Goal: Information Seeking & Learning: Find specific fact

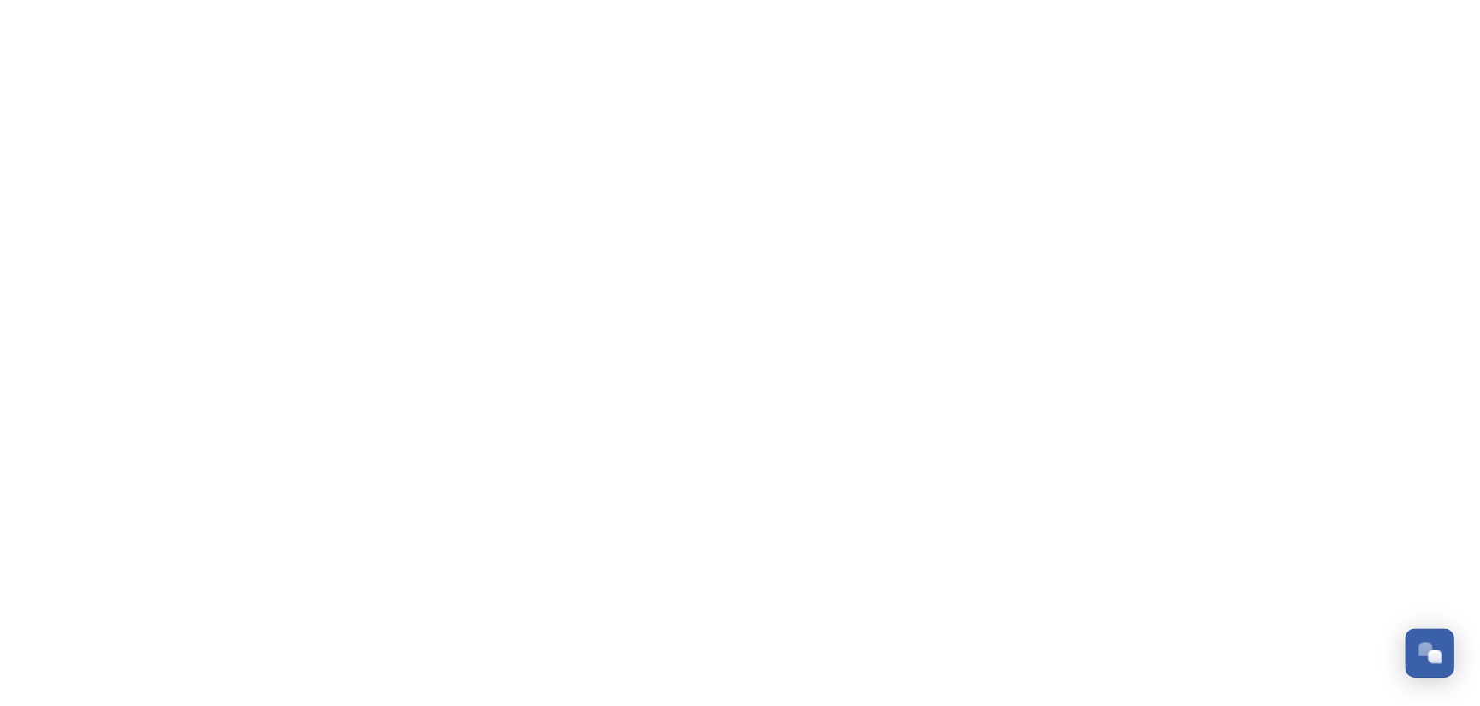
scroll to position [1187, 0]
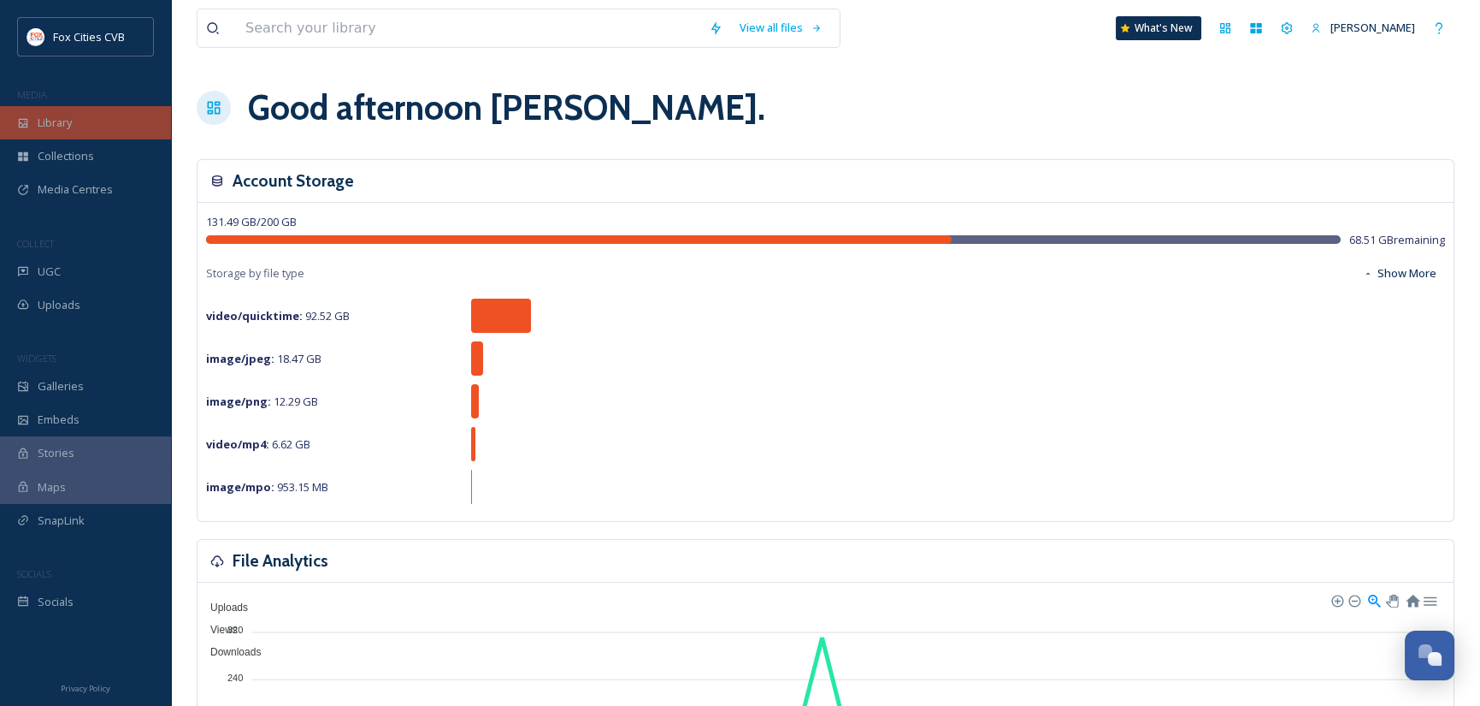
click at [62, 123] on span "Library" at bounding box center [55, 123] width 34 height 16
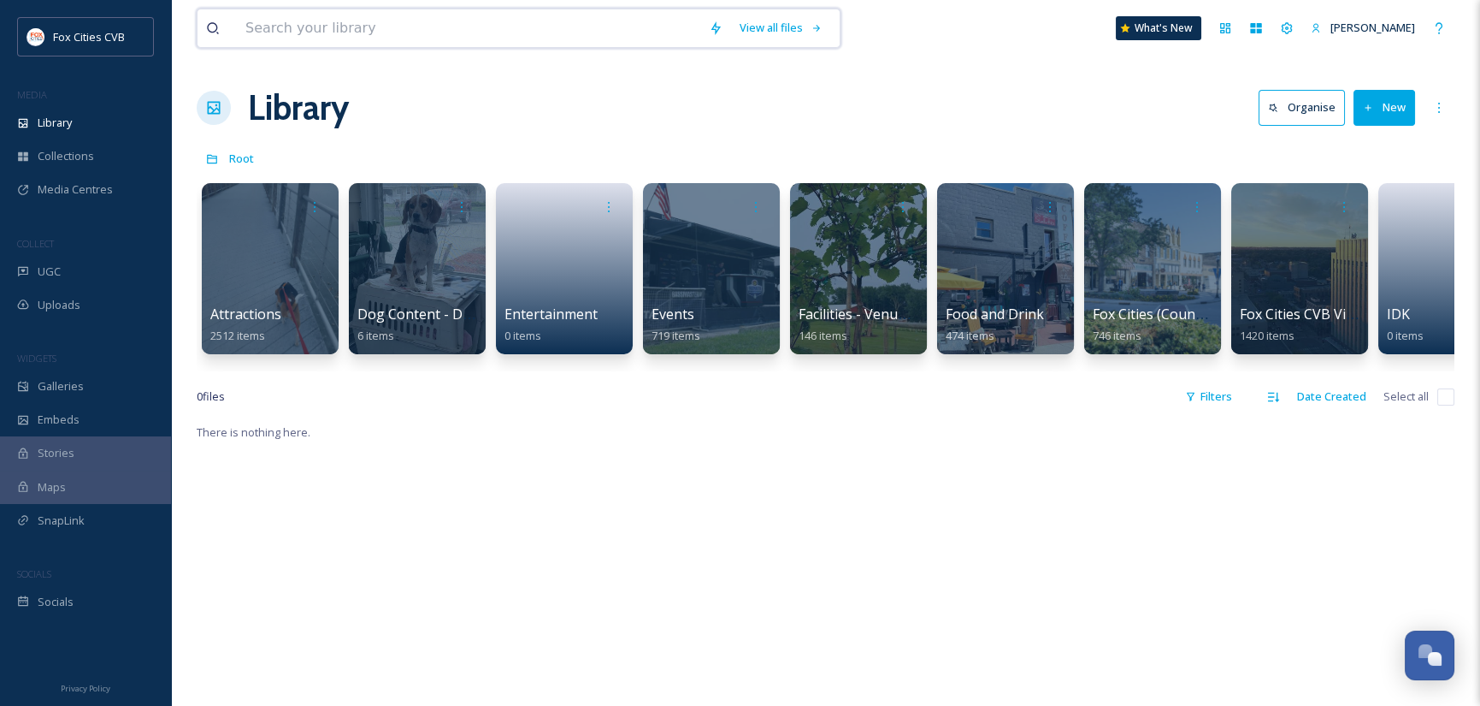
click at [487, 26] on input at bounding box center [469, 28] width 464 height 38
type input "fall water photo"
type input "fall"
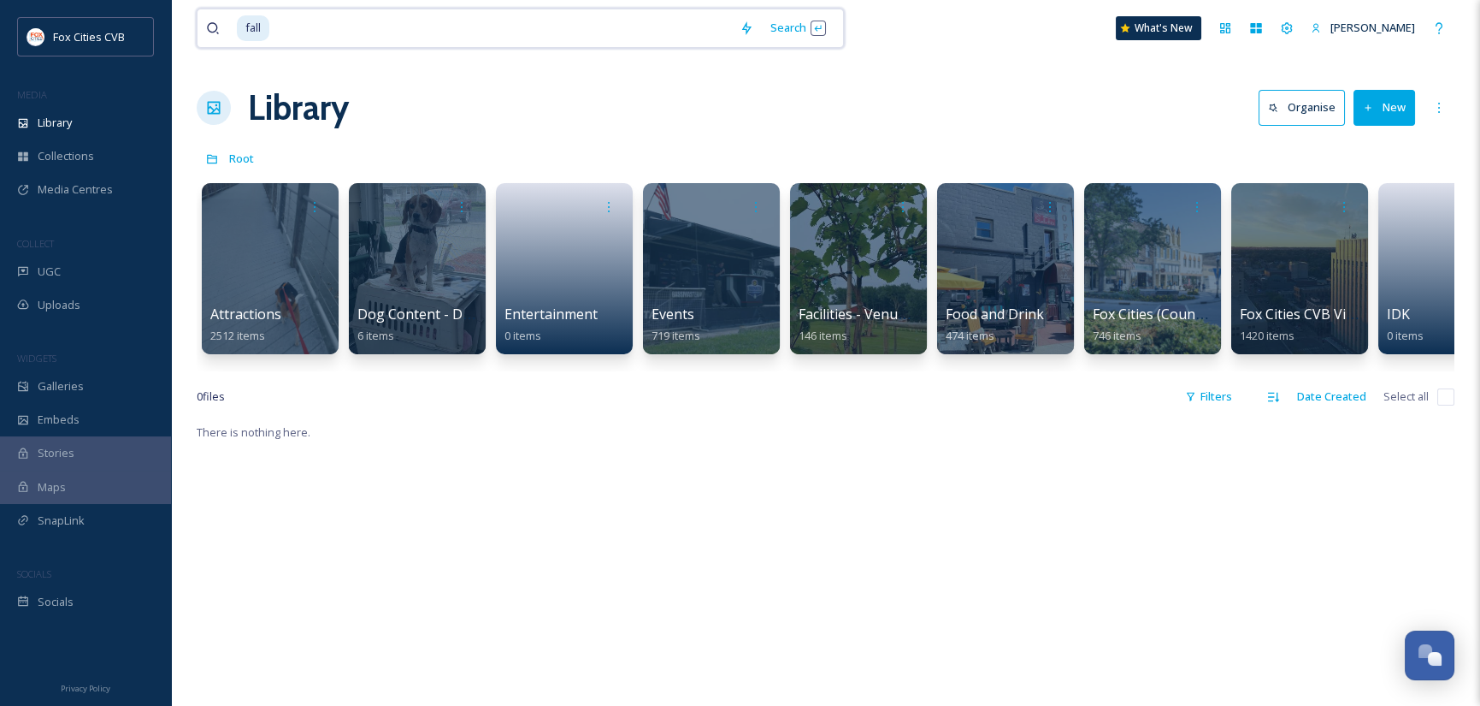
click at [302, 27] on input at bounding box center [501, 28] width 460 height 38
click at [265, 28] on span "fall" at bounding box center [253, 27] width 32 height 25
click at [351, 30] on input at bounding box center [501, 28] width 460 height 38
type input "2024"
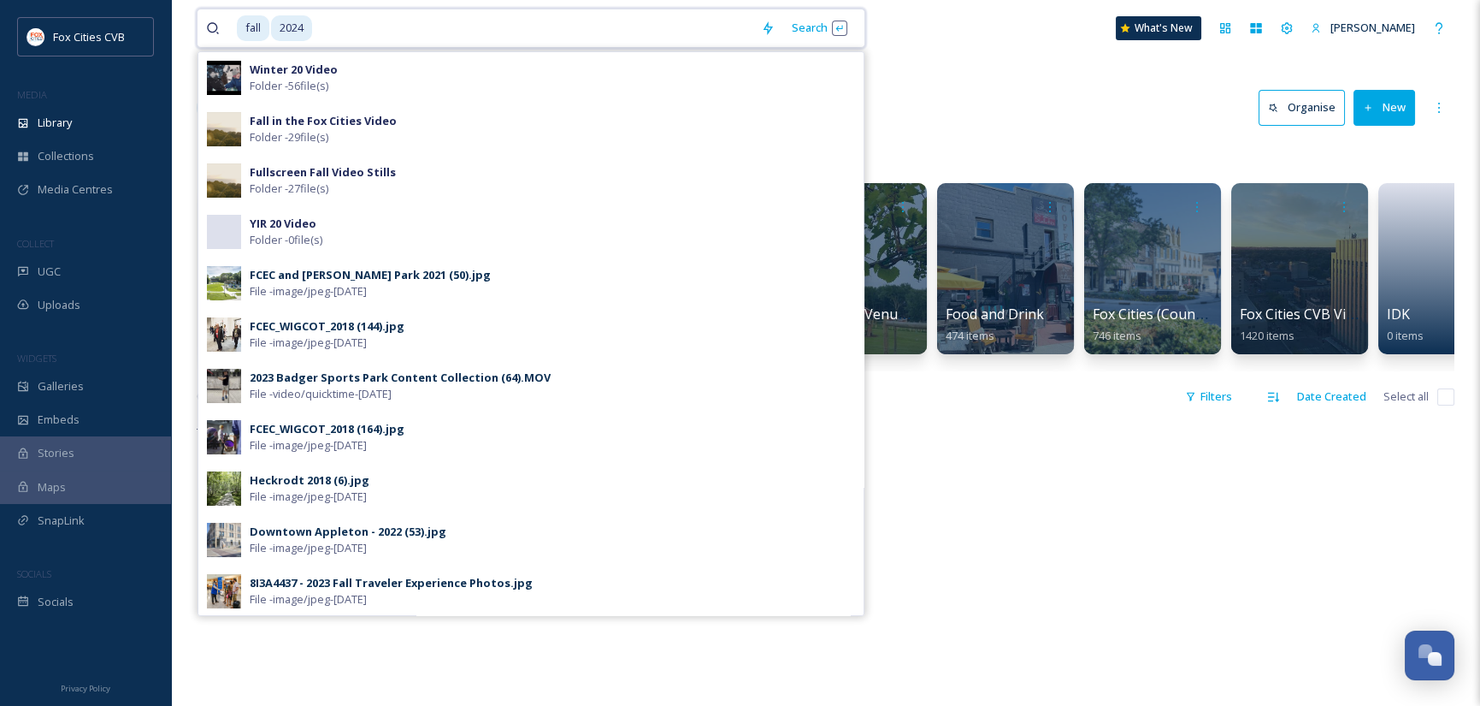
click at [300, 29] on span "2024" at bounding box center [291, 27] width 41 height 25
click at [315, 28] on input at bounding box center [533, 28] width 439 height 38
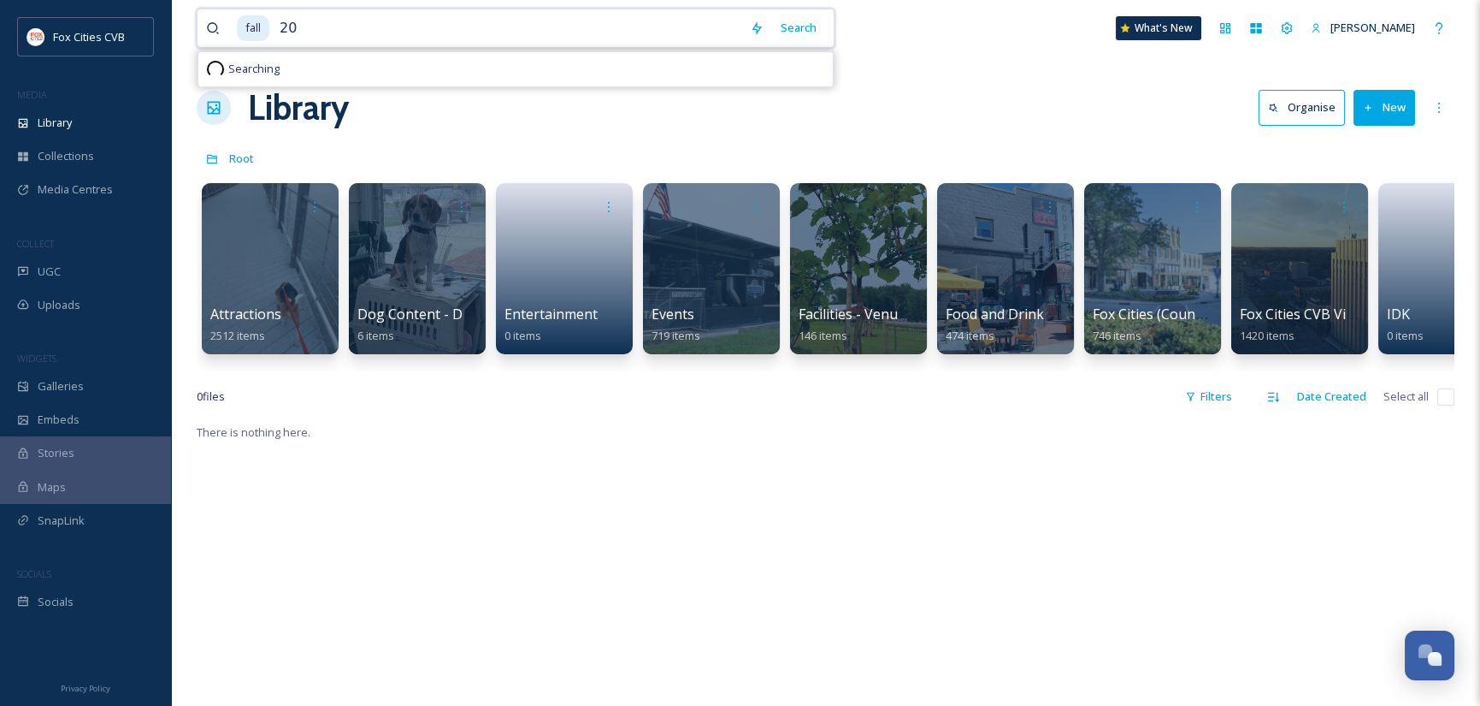
type input "2"
type input "f"
type input "champion center"
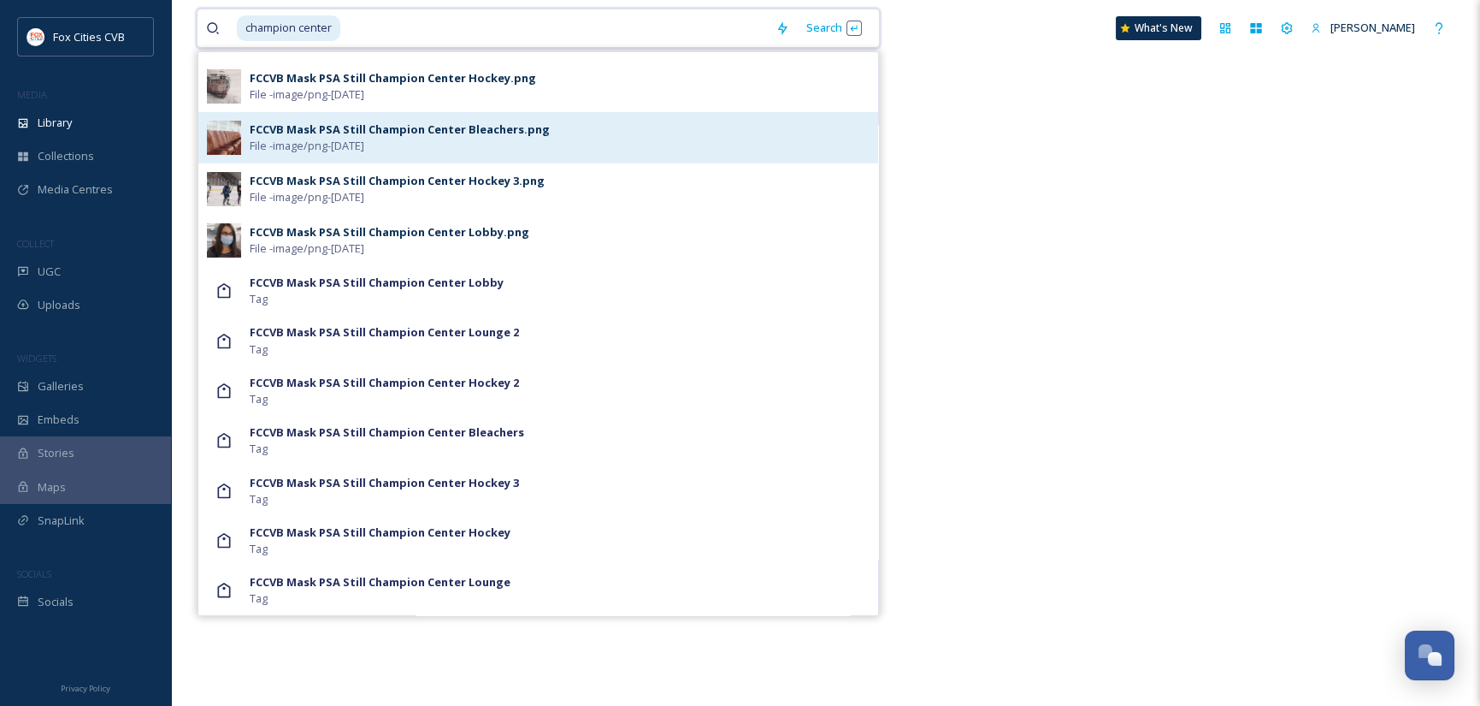
scroll to position [434, 0]
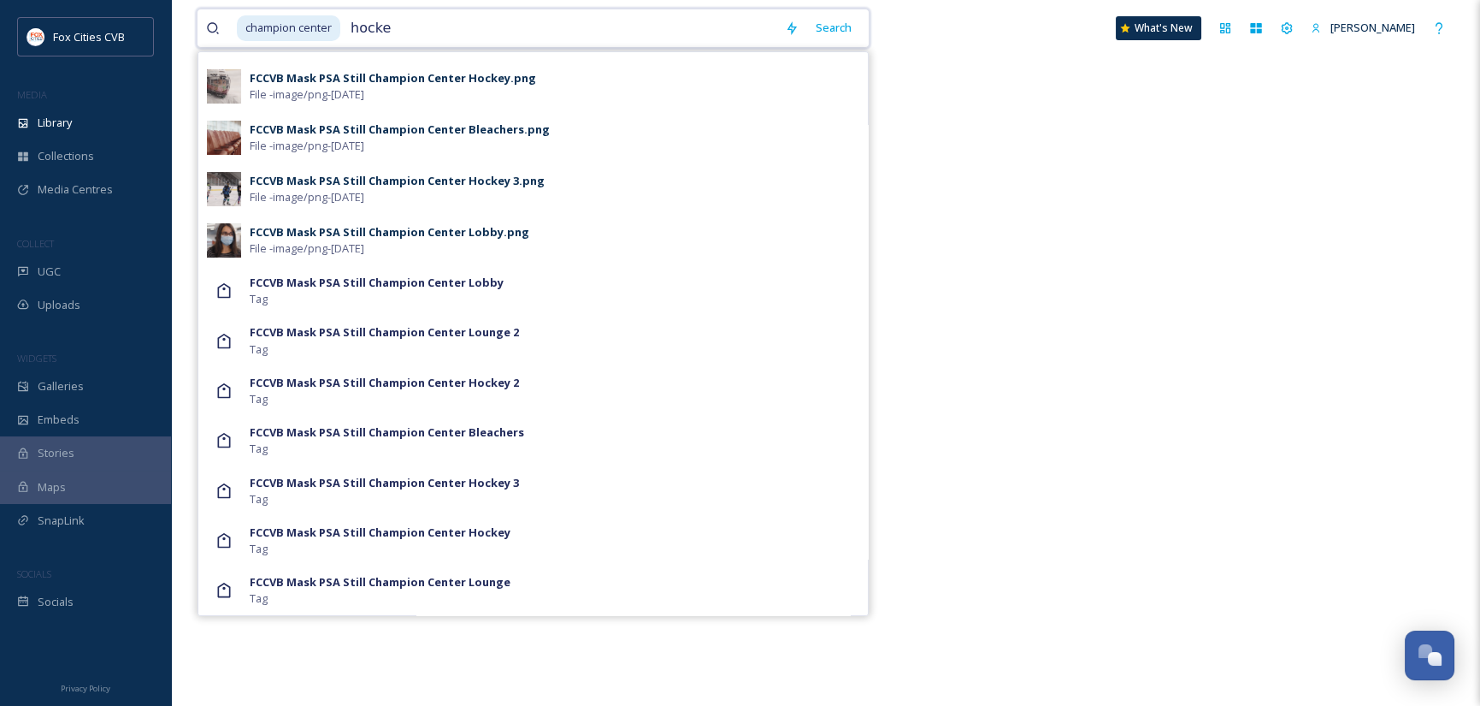
type input "hockey"
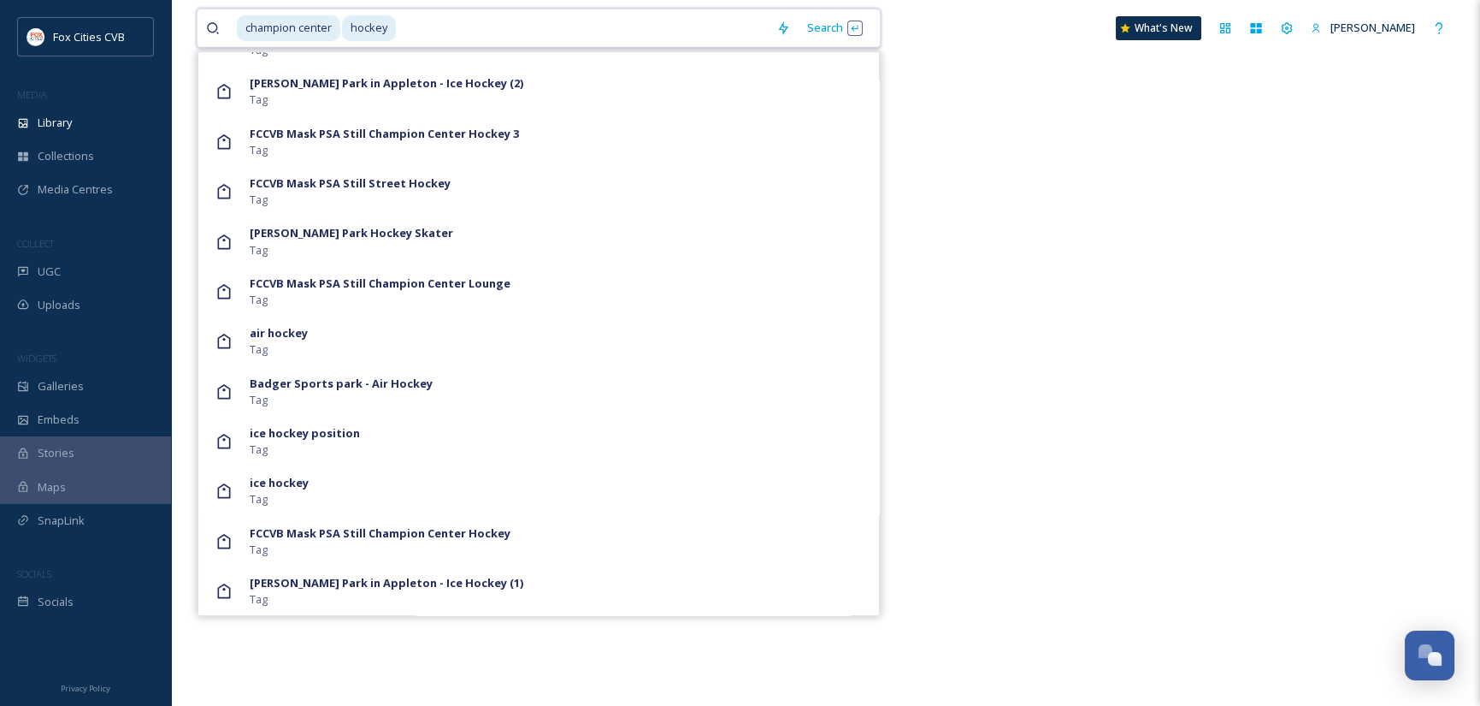
scroll to position [1711, 0]
type input "h"
type input "c"
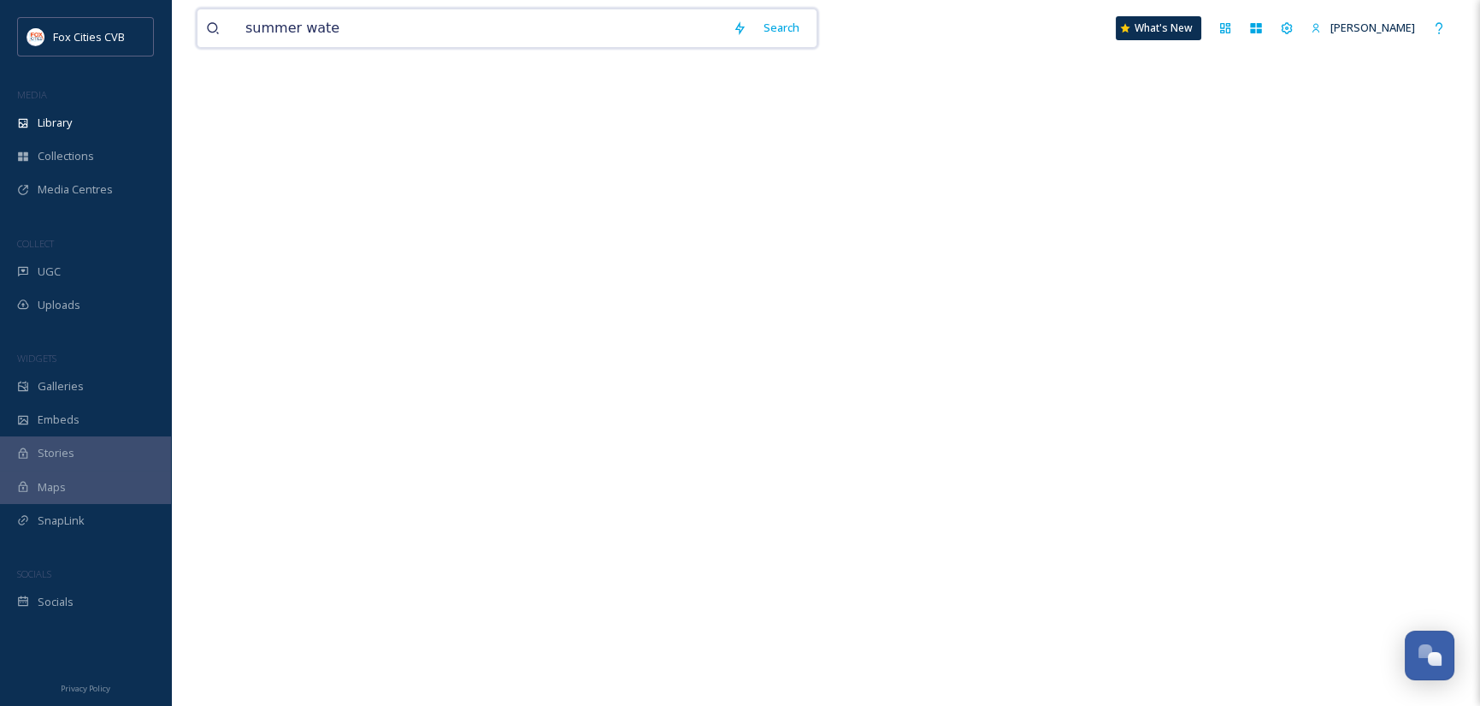
type input "summer water"
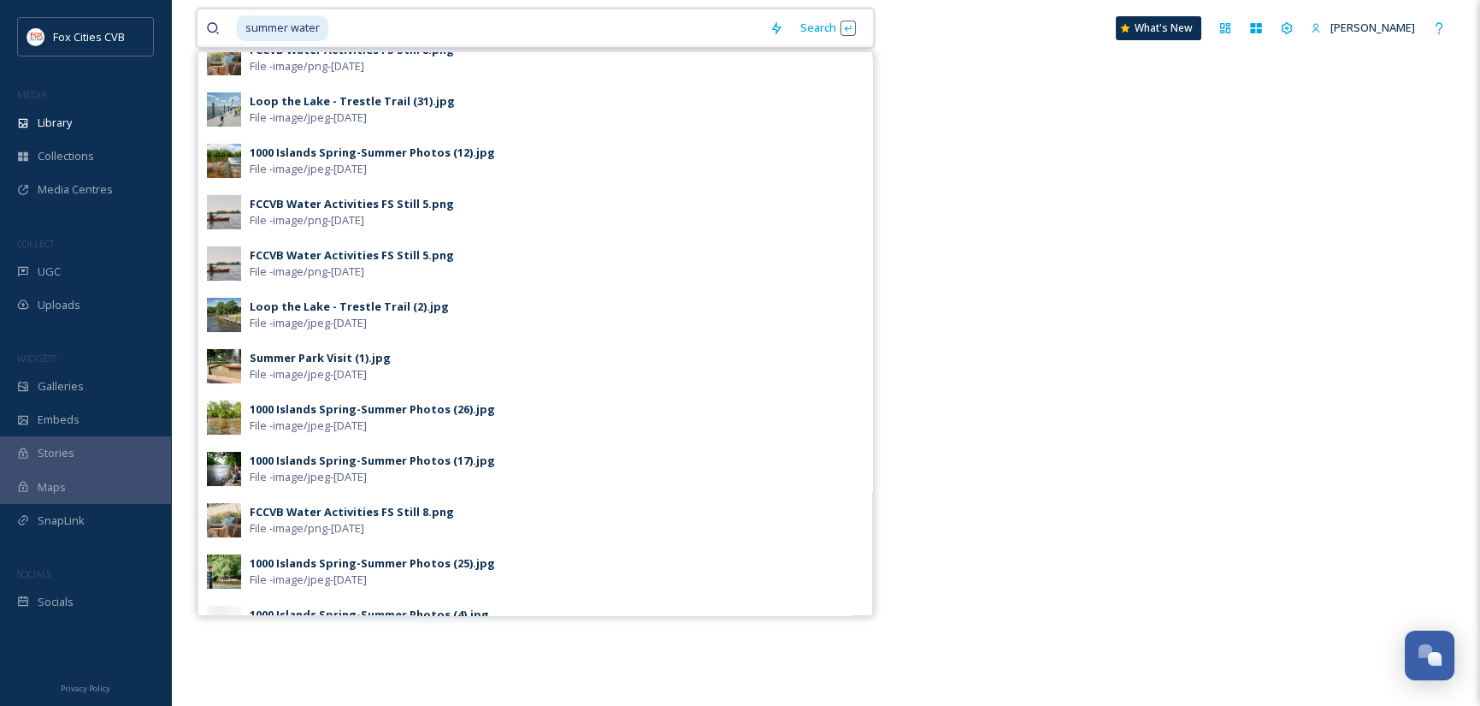
scroll to position [463, 0]
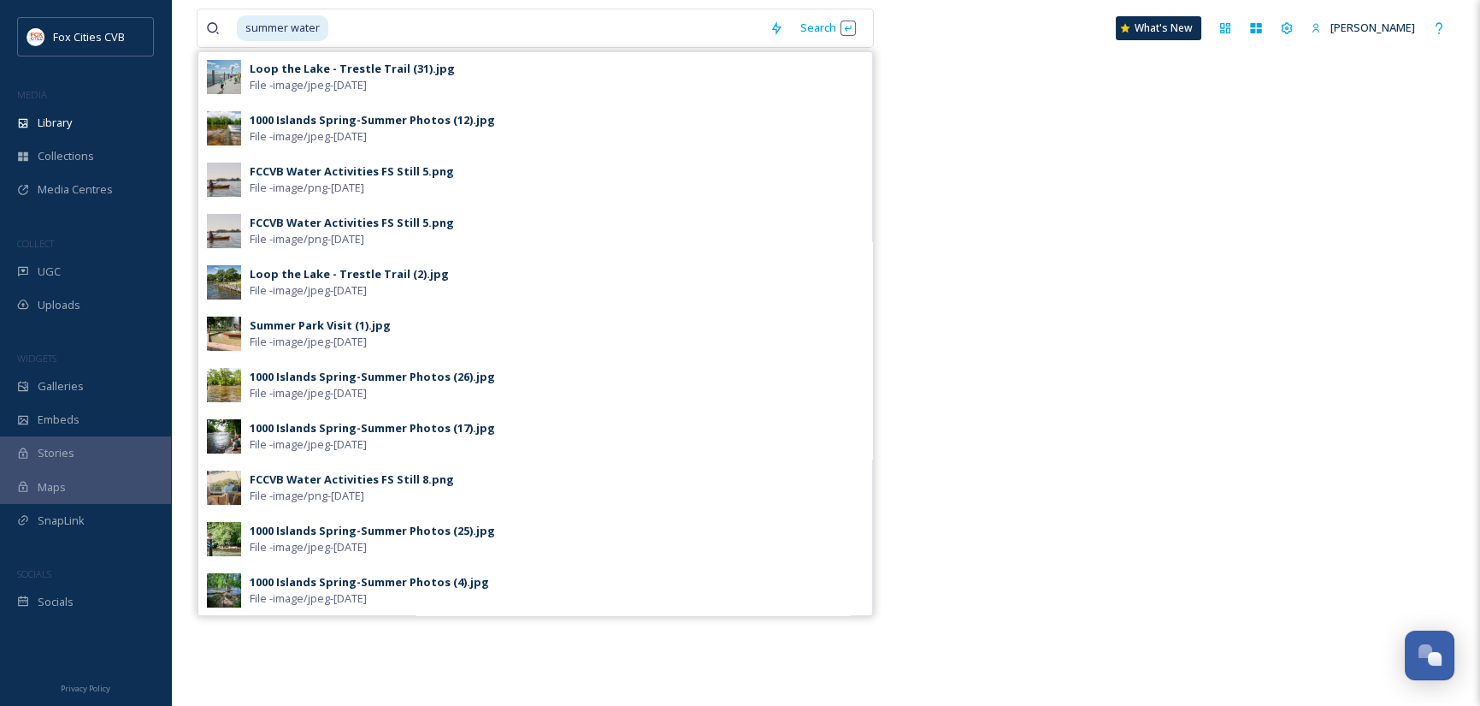
click at [981, 260] on div "There is nothing here." at bounding box center [826, 353] width 1258 height 706
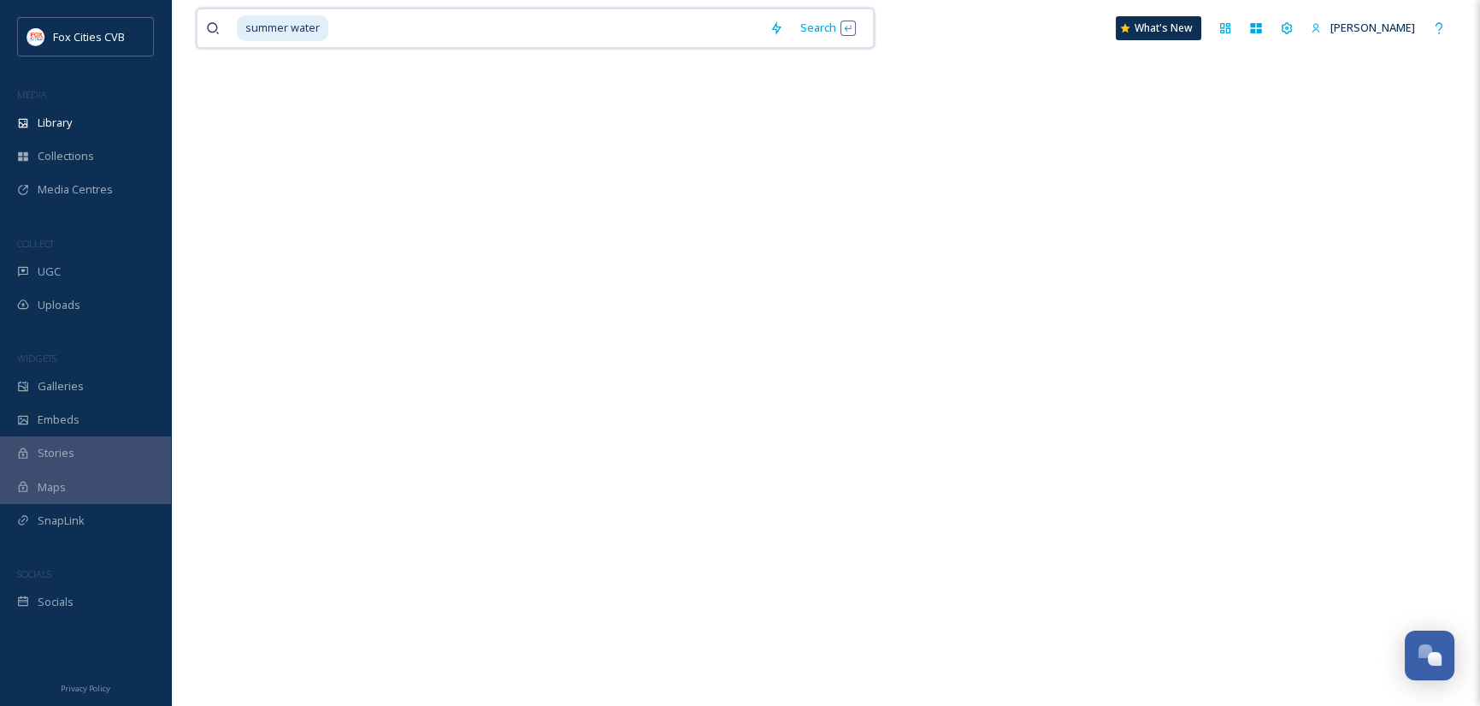
click at [407, 29] on input at bounding box center [545, 28] width 431 height 38
type input "s"
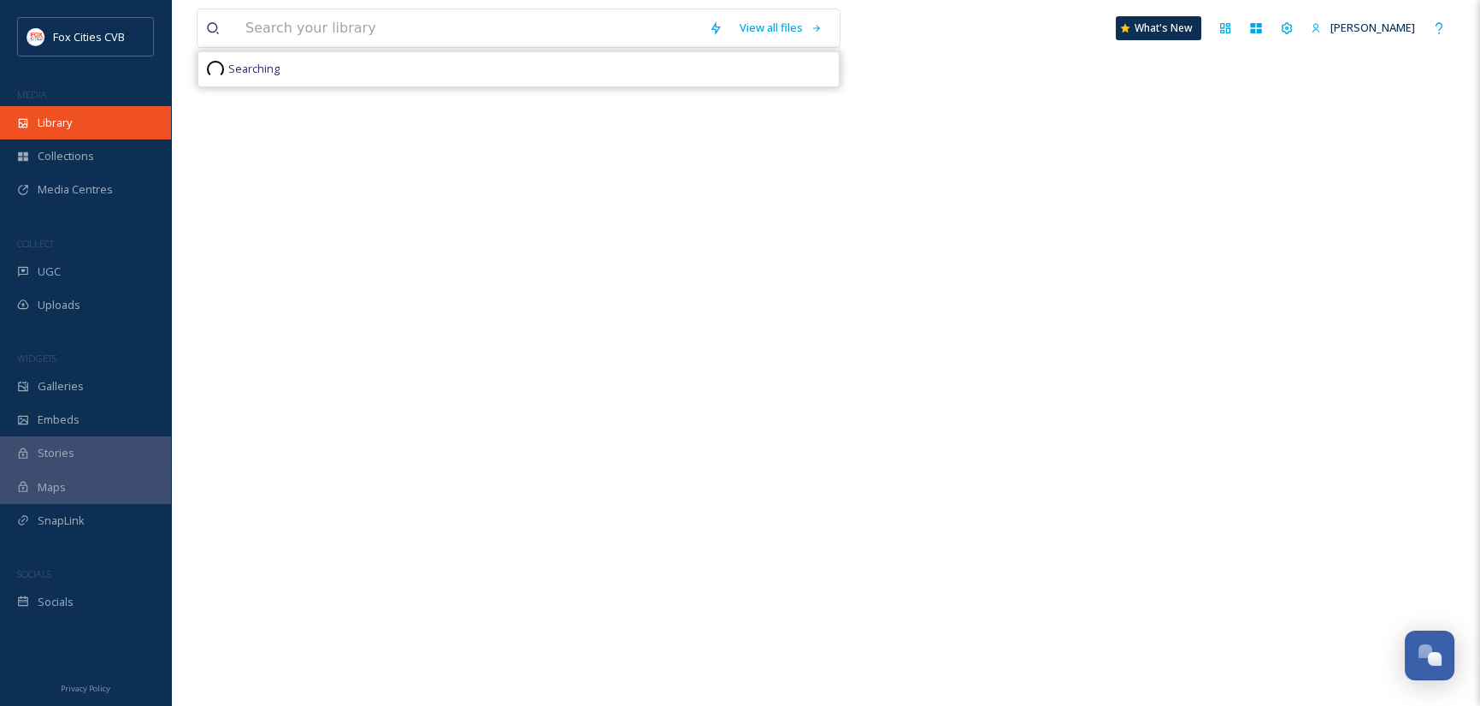
click at [67, 118] on span "Library" at bounding box center [55, 123] width 34 height 16
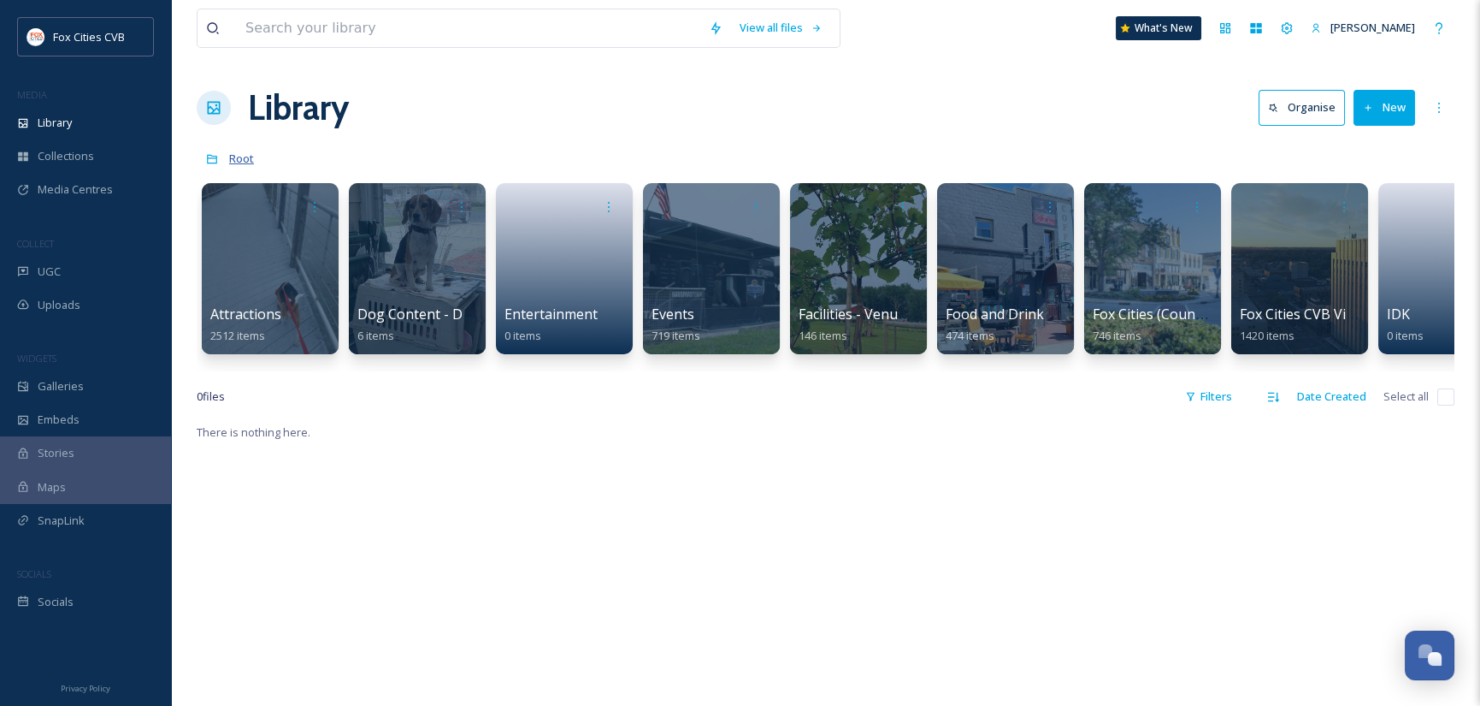
click at [233, 155] on span "Root" at bounding box center [241, 158] width 25 height 15
click at [208, 153] on icon at bounding box center [212, 159] width 12 height 12
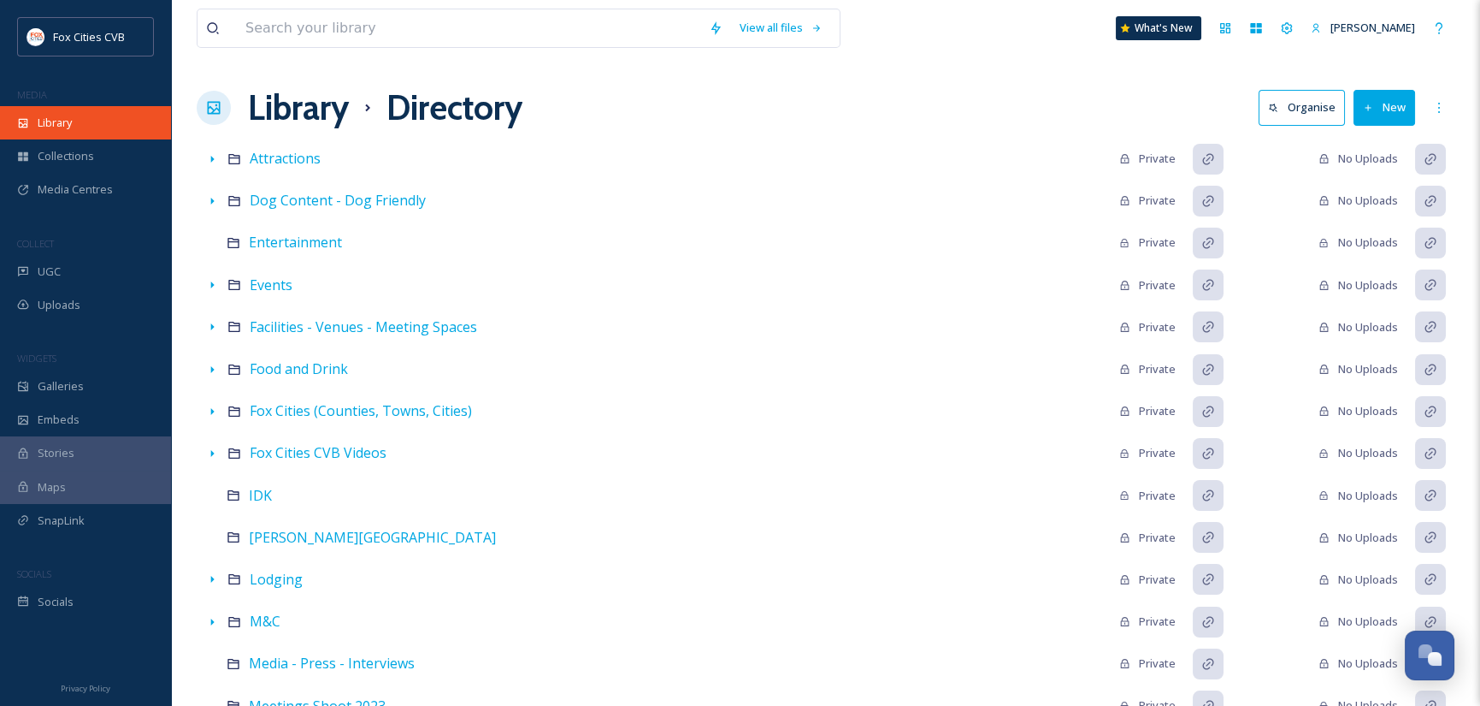
click at [67, 123] on span "Library" at bounding box center [55, 123] width 34 height 16
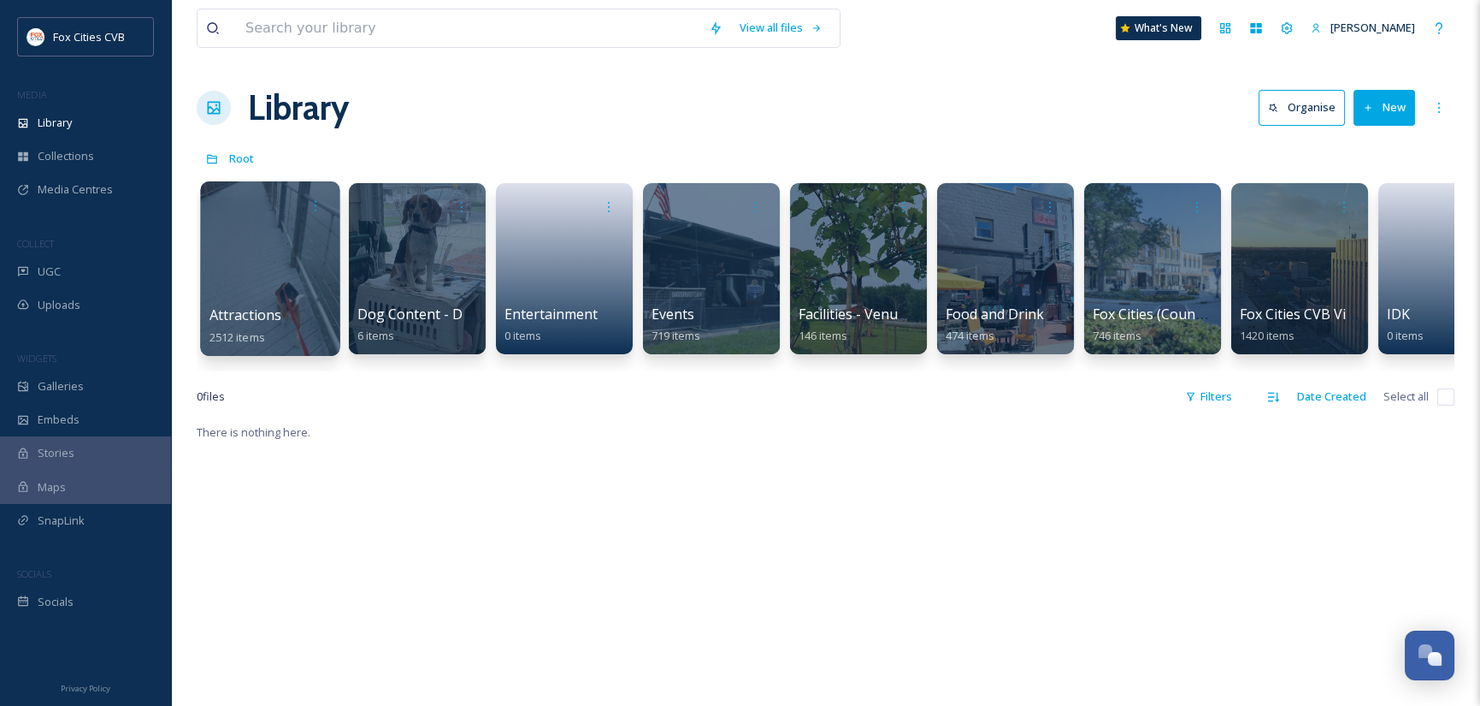
click at [290, 262] on div at bounding box center [269, 268] width 139 height 174
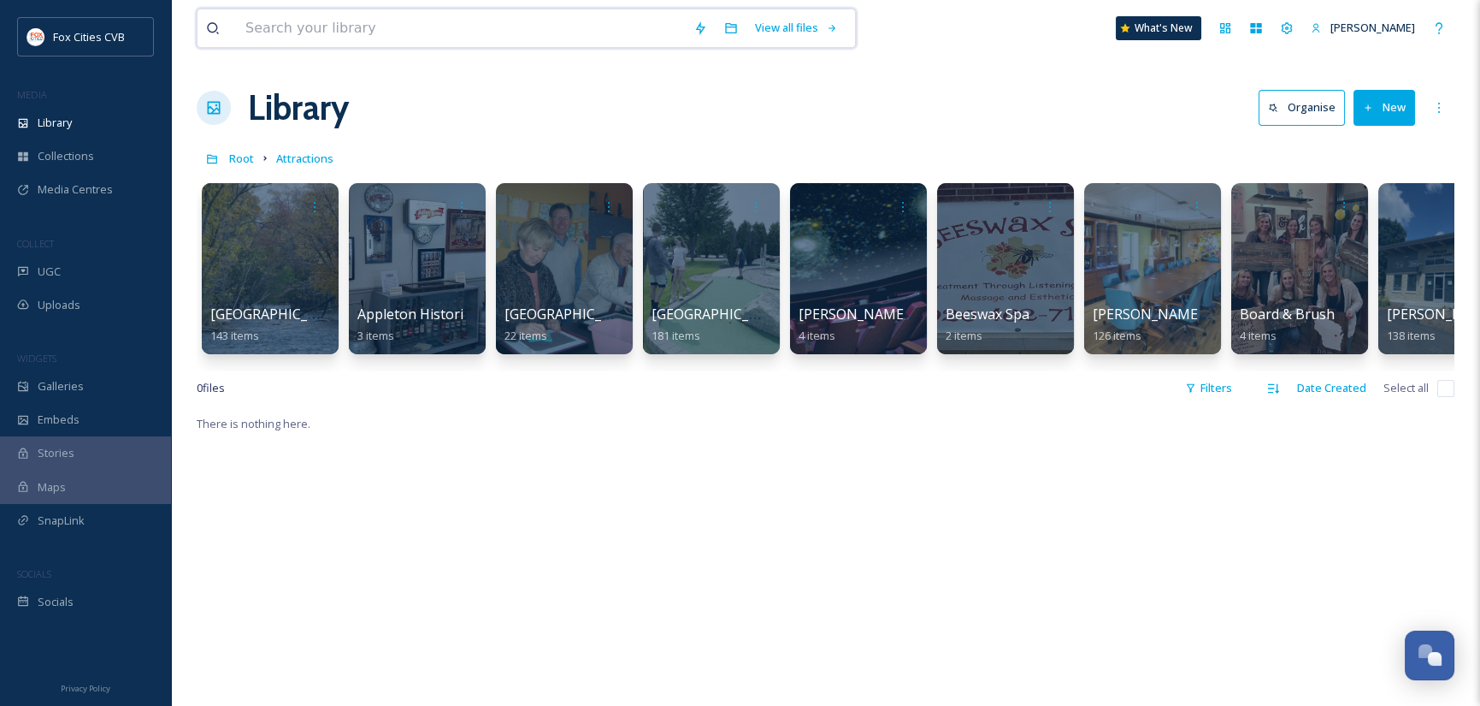
click at [406, 23] on input at bounding box center [461, 28] width 448 height 38
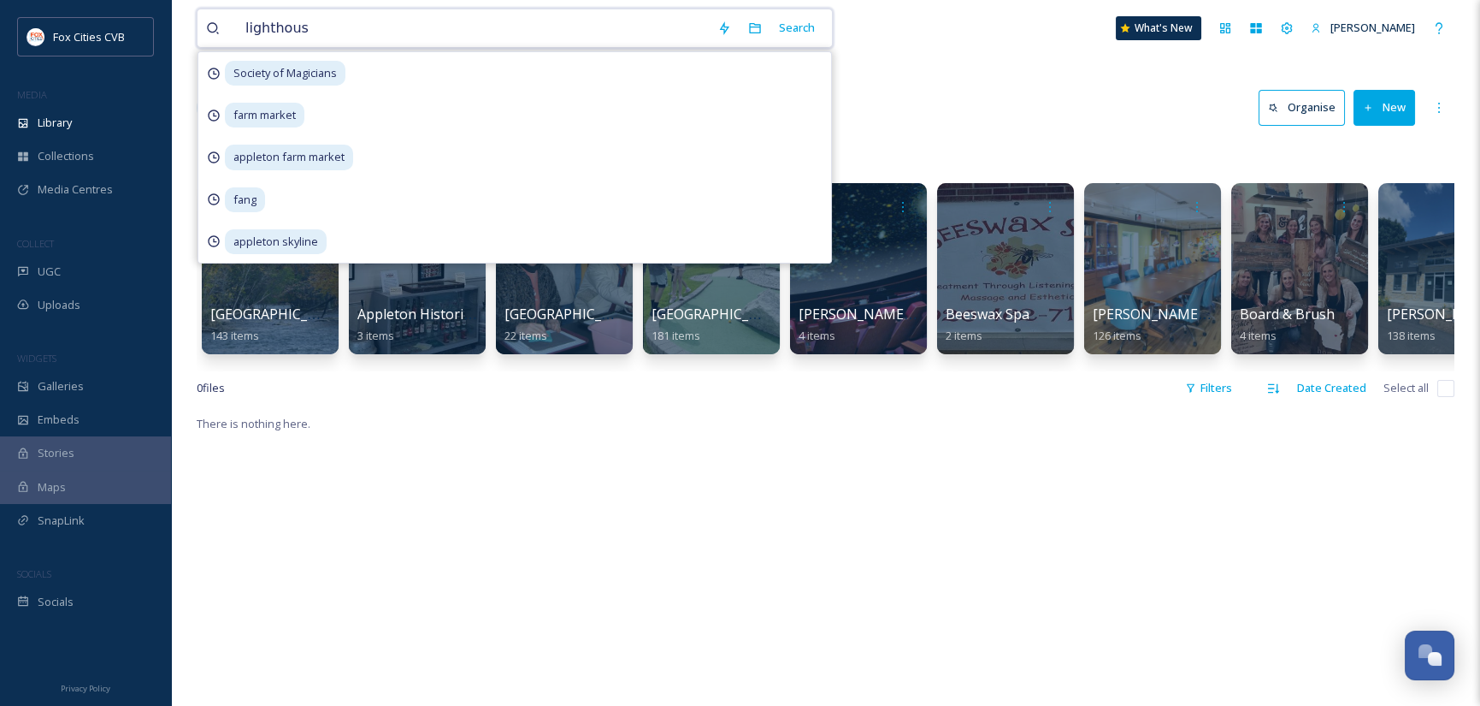
type input "lighthouse"
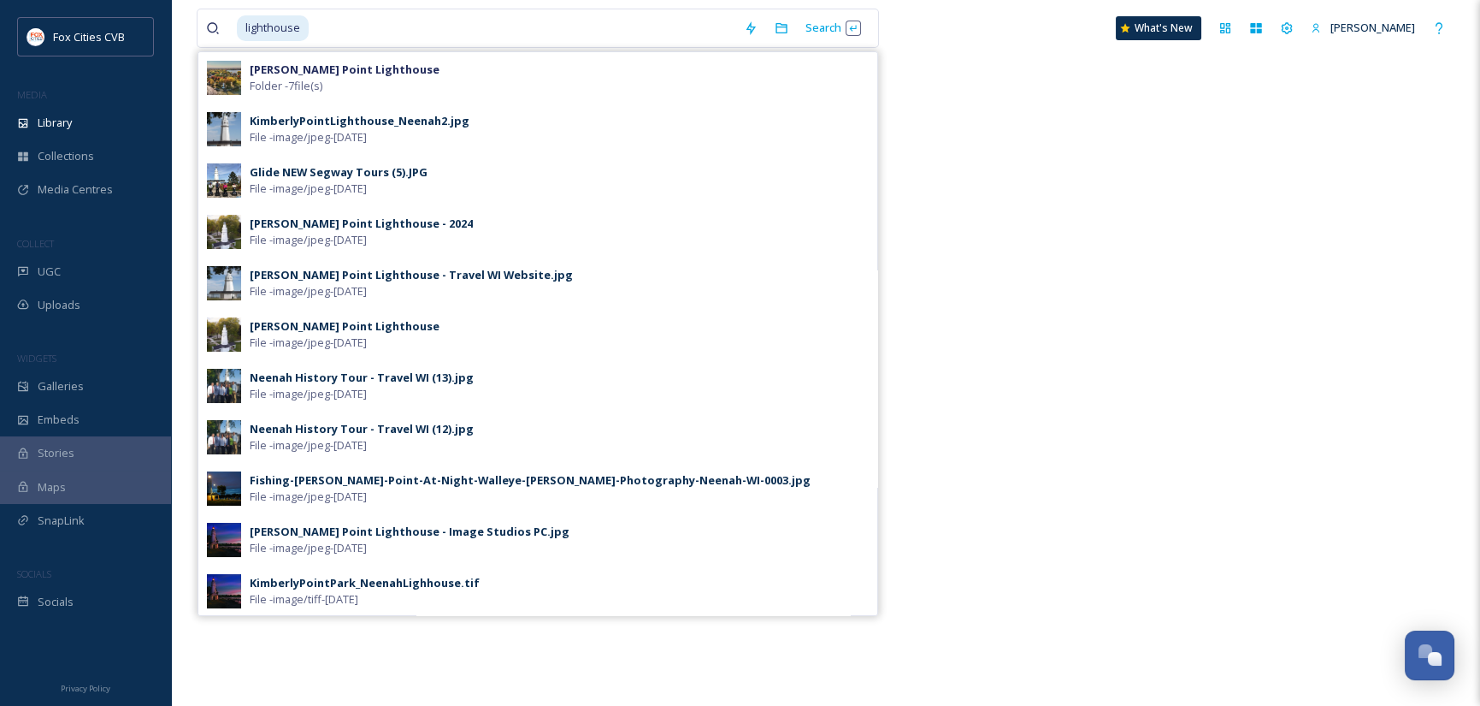
click at [960, 623] on div "There is nothing here." at bounding box center [826, 353] width 1258 height 706
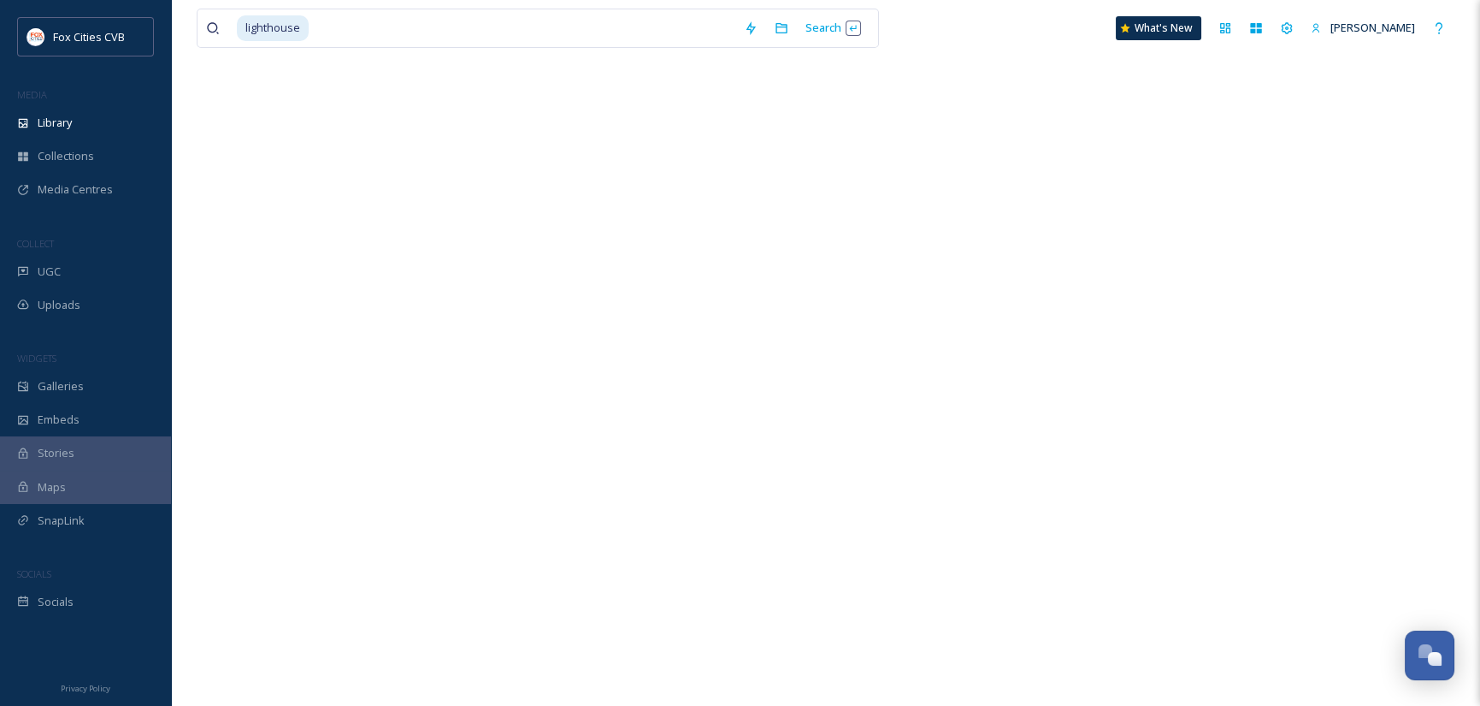
scroll to position [169, 0]
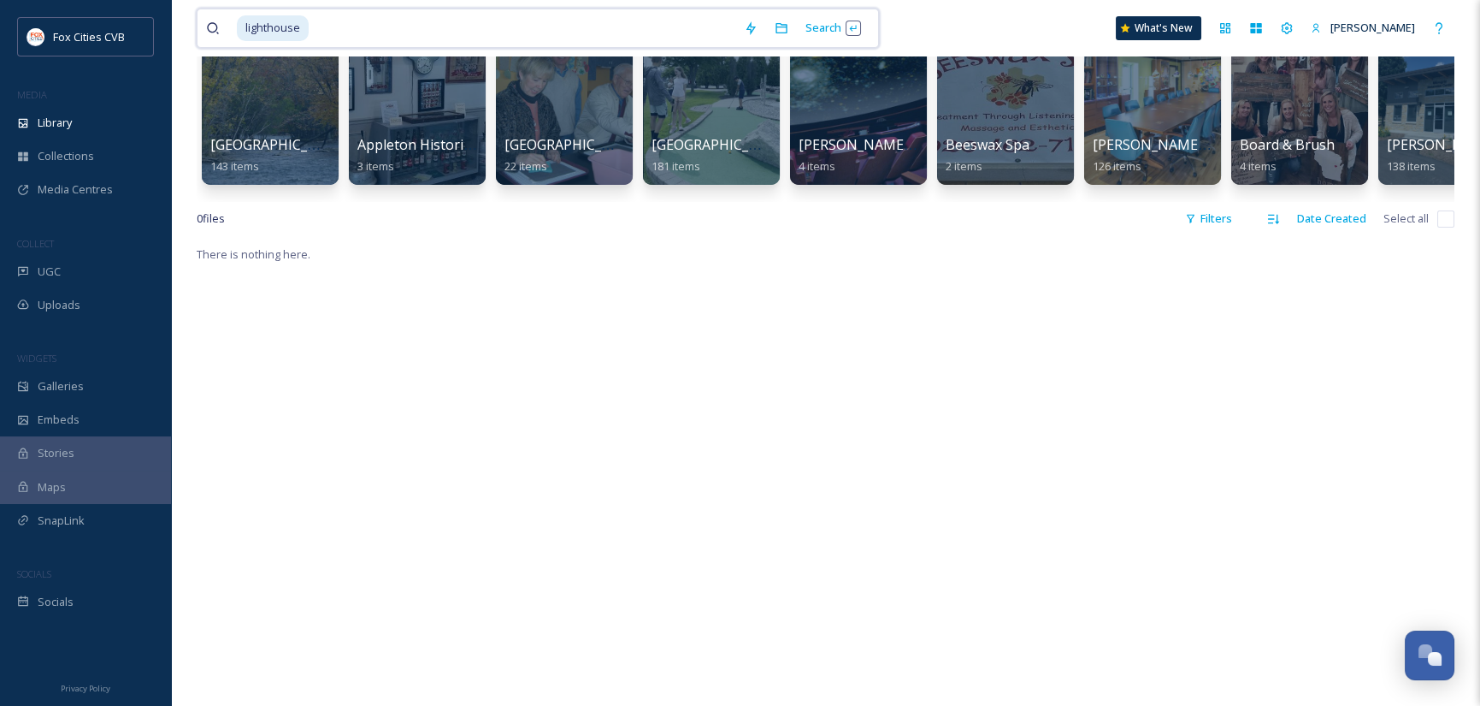
click at [276, 29] on span "lighthouse" at bounding box center [273, 27] width 72 height 25
click at [298, 27] on span "lighthouse" at bounding box center [273, 27] width 72 height 25
click at [528, 409] on div "There is nothing here." at bounding box center [826, 597] width 1258 height 706
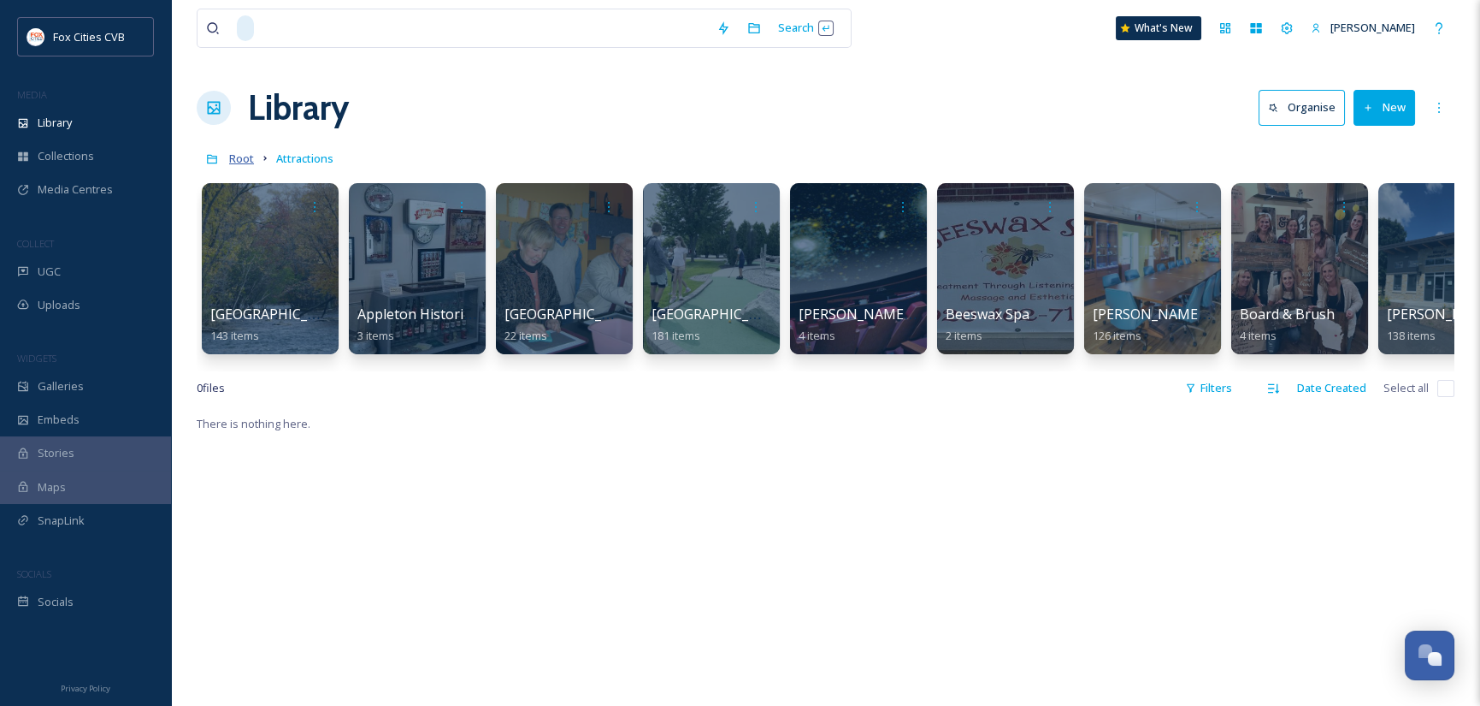
click at [239, 158] on span "Root" at bounding box center [241, 158] width 25 height 15
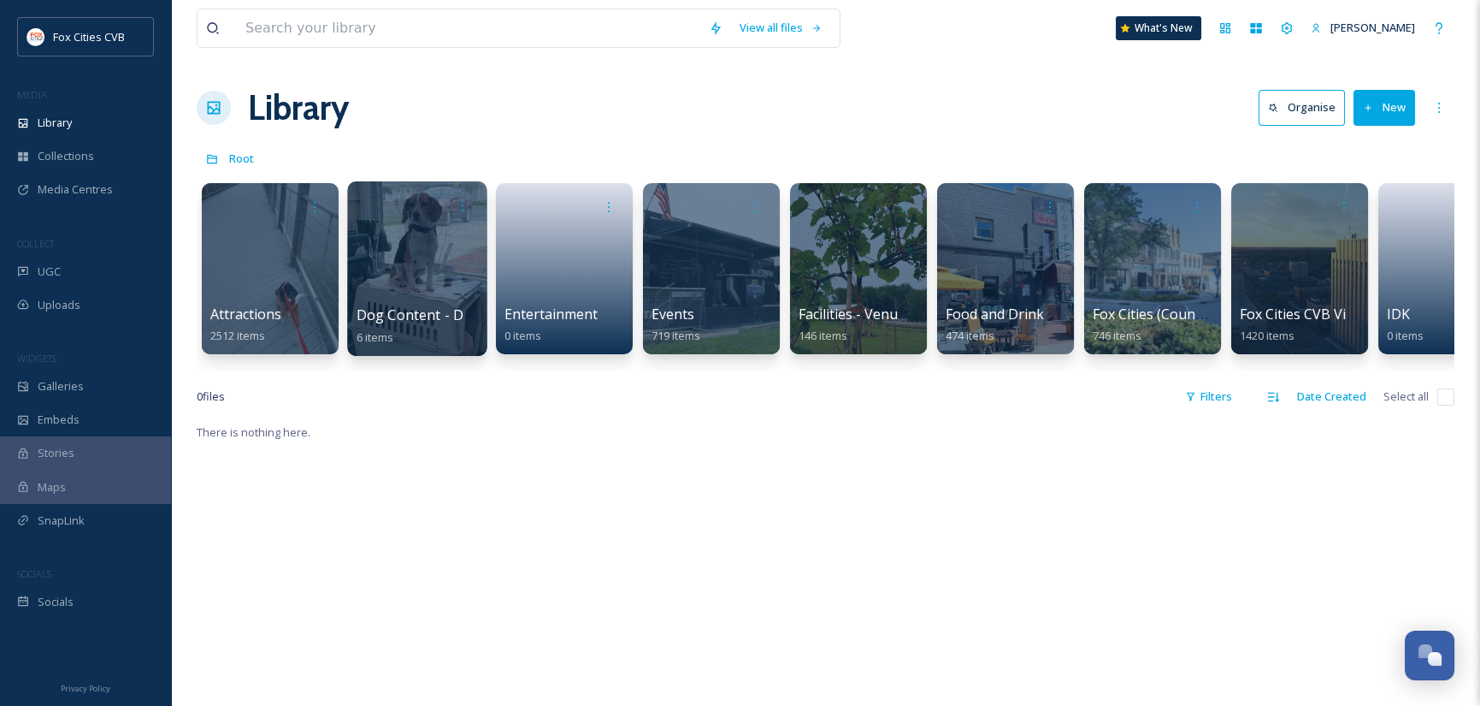
click at [427, 287] on div at bounding box center [416, 268] width 139 height 174
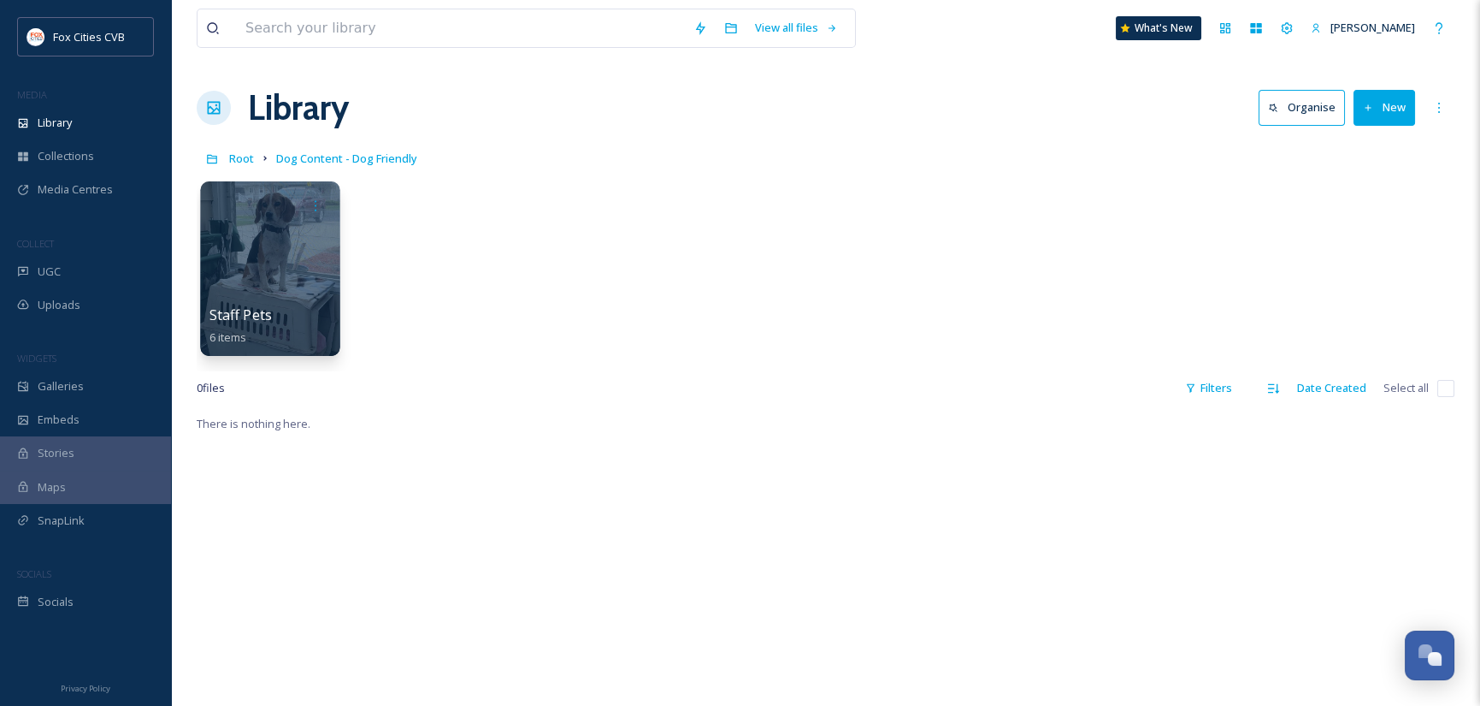
click at [287, 271] on div at bounding box center [269, 268] width 139 height 174
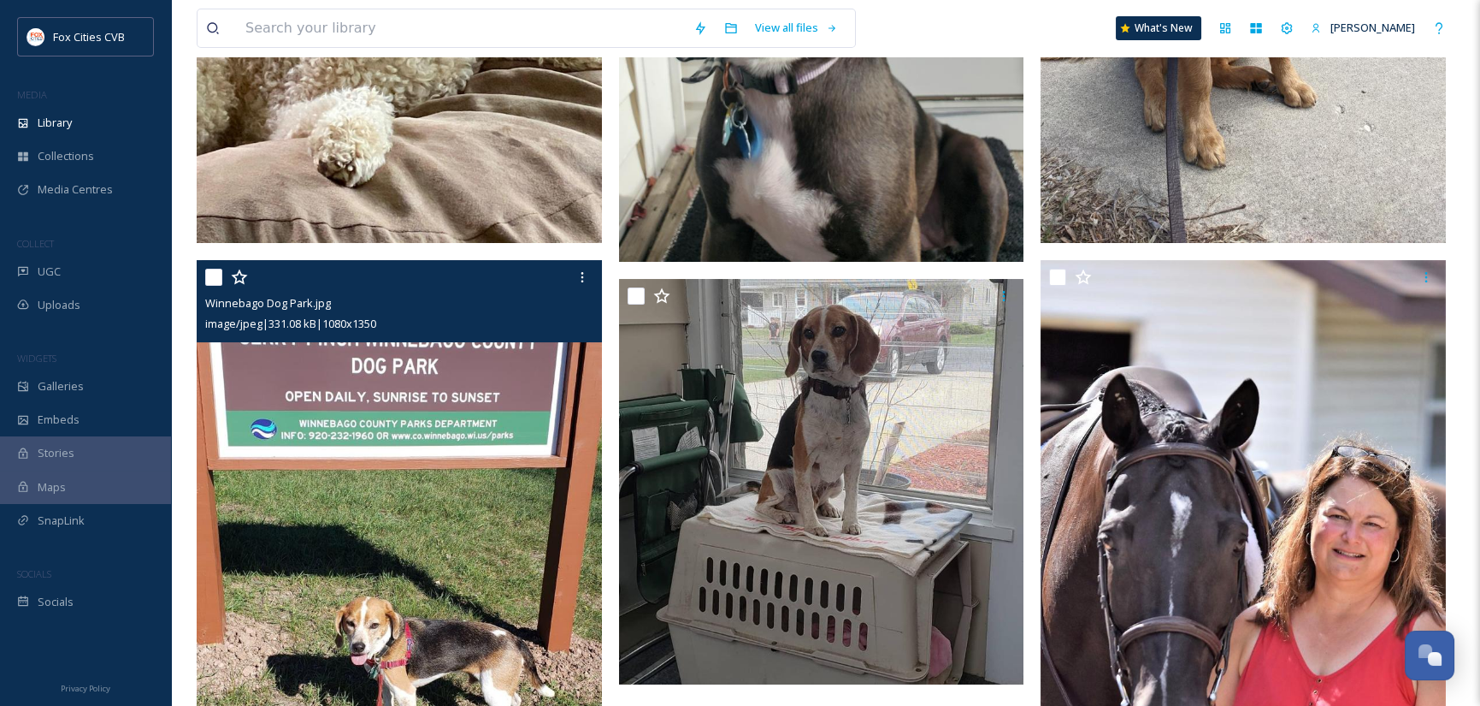
scroll to position [526, 0]
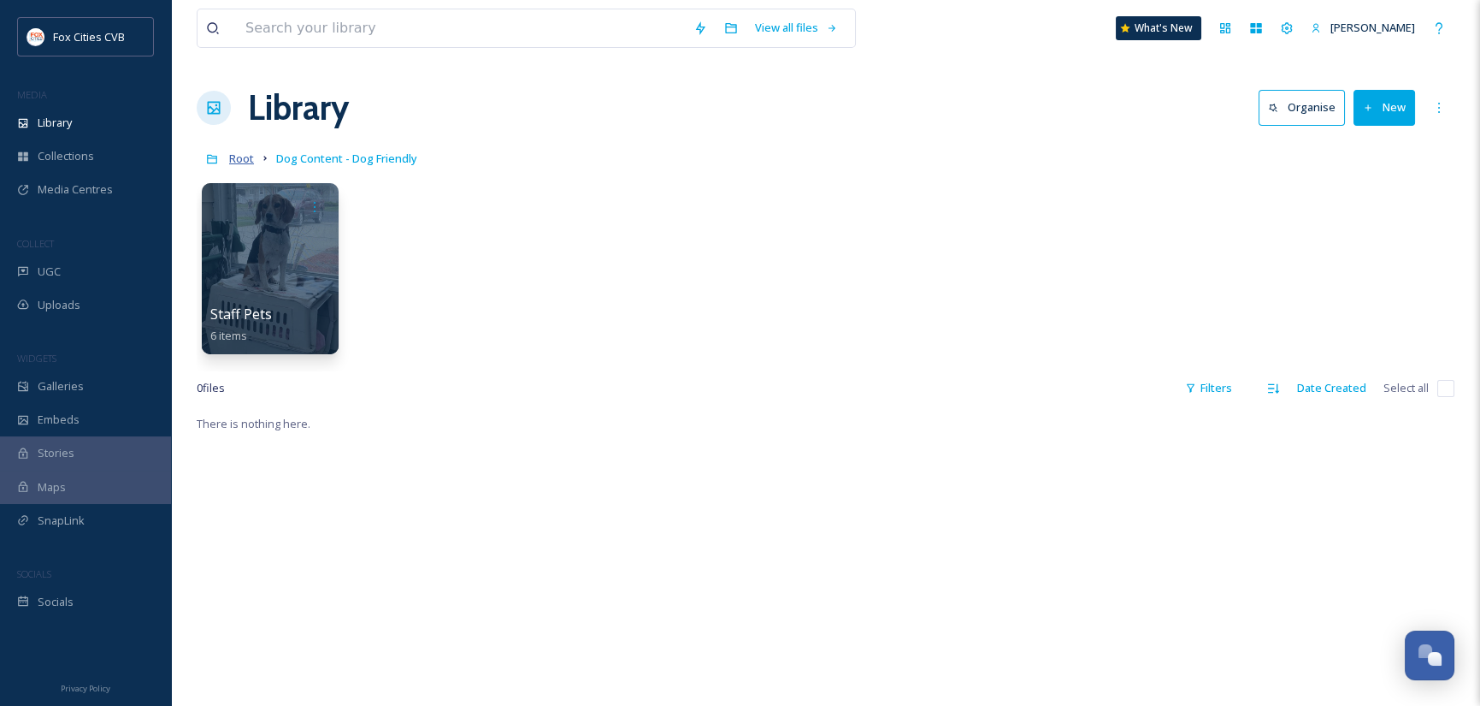
click at [246, 159] on span "Root" at bounding box center [241, 158] width 25 height 15
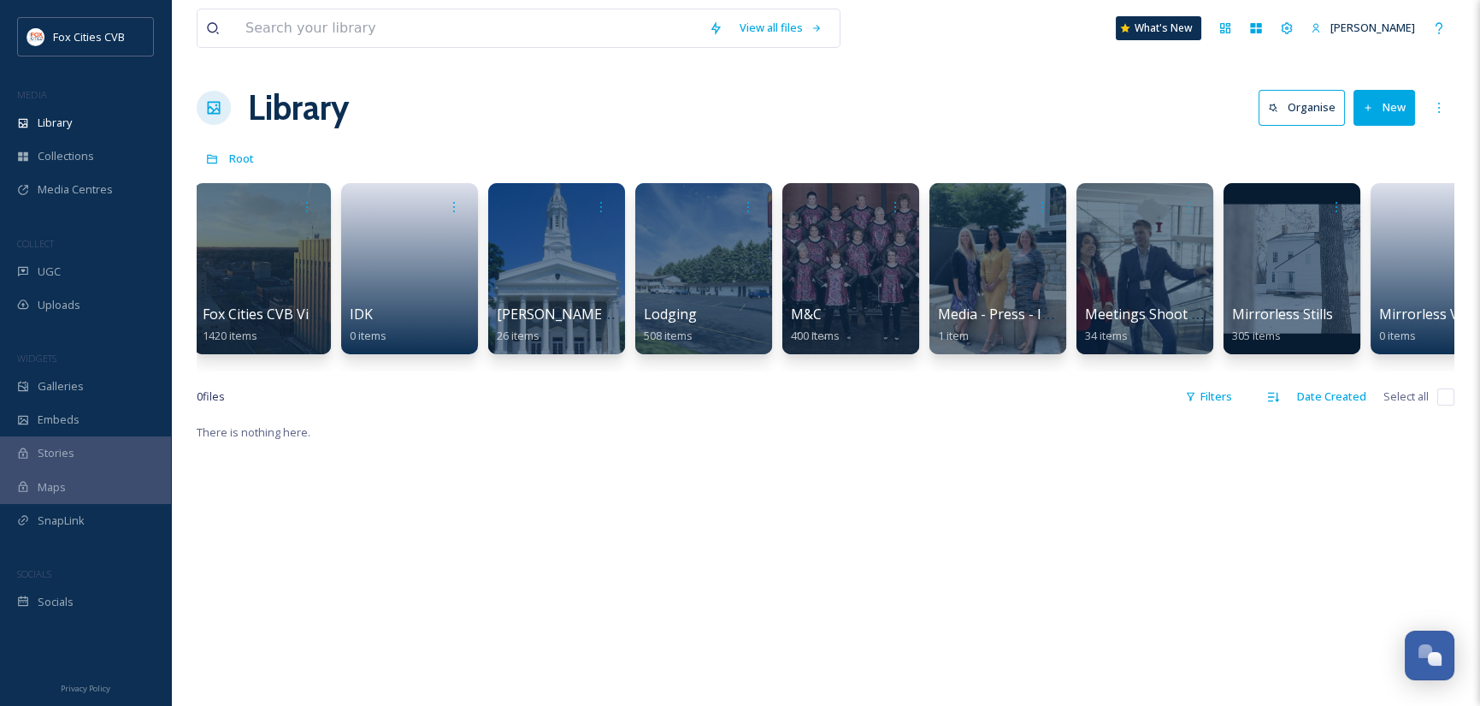
scroll to position [0, 1403]
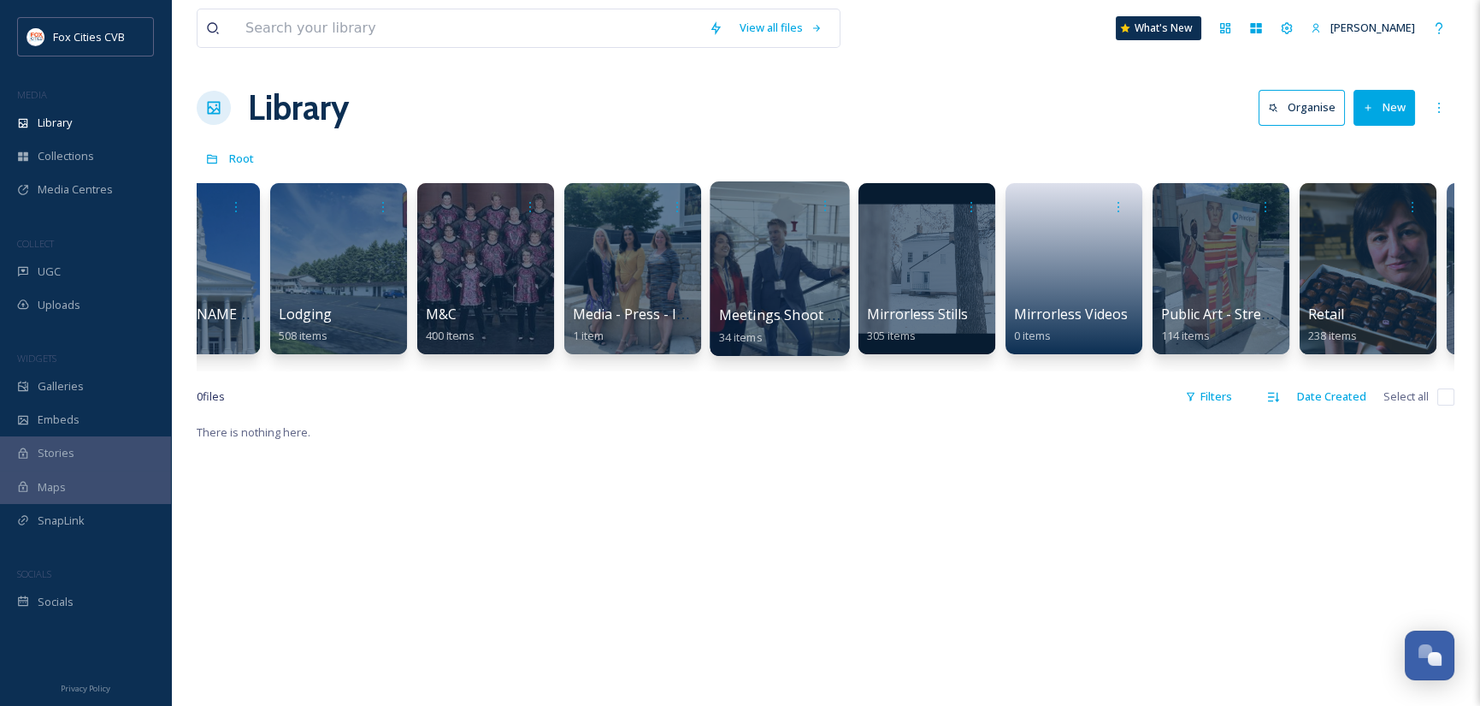
click at [777, 259] on div at bounding box center [779, 268] width 139 height 174
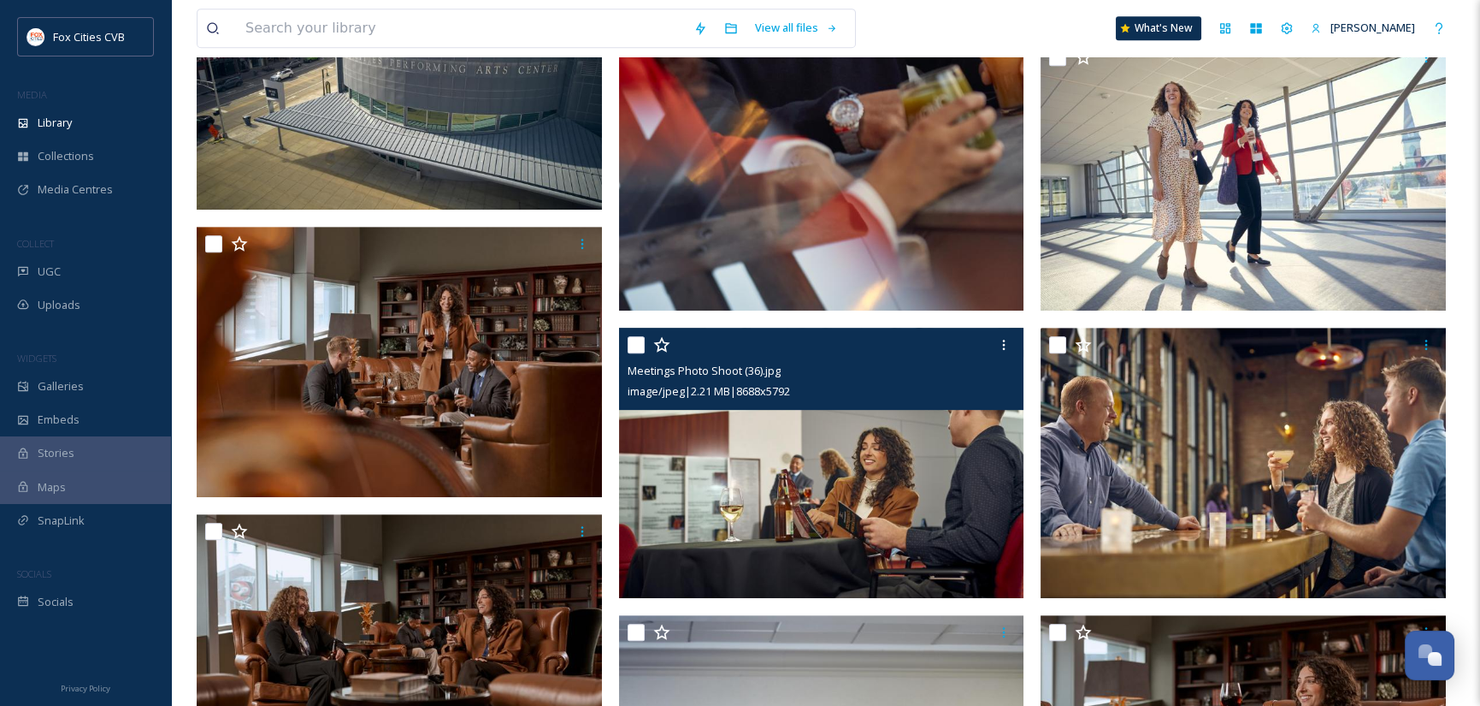
scroll to position [2224, 0]
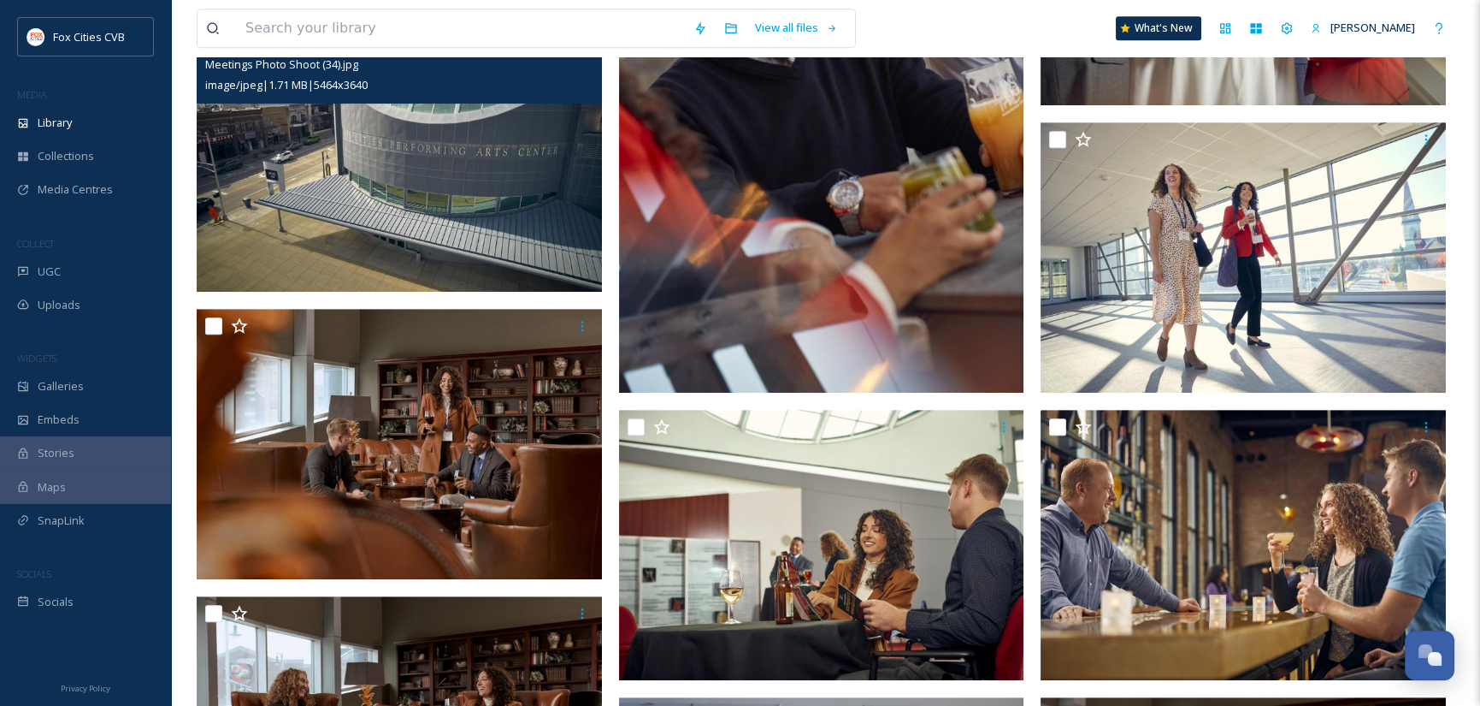
click at [433, 157] on img at bounding box center [399, 156] width 405 height 270
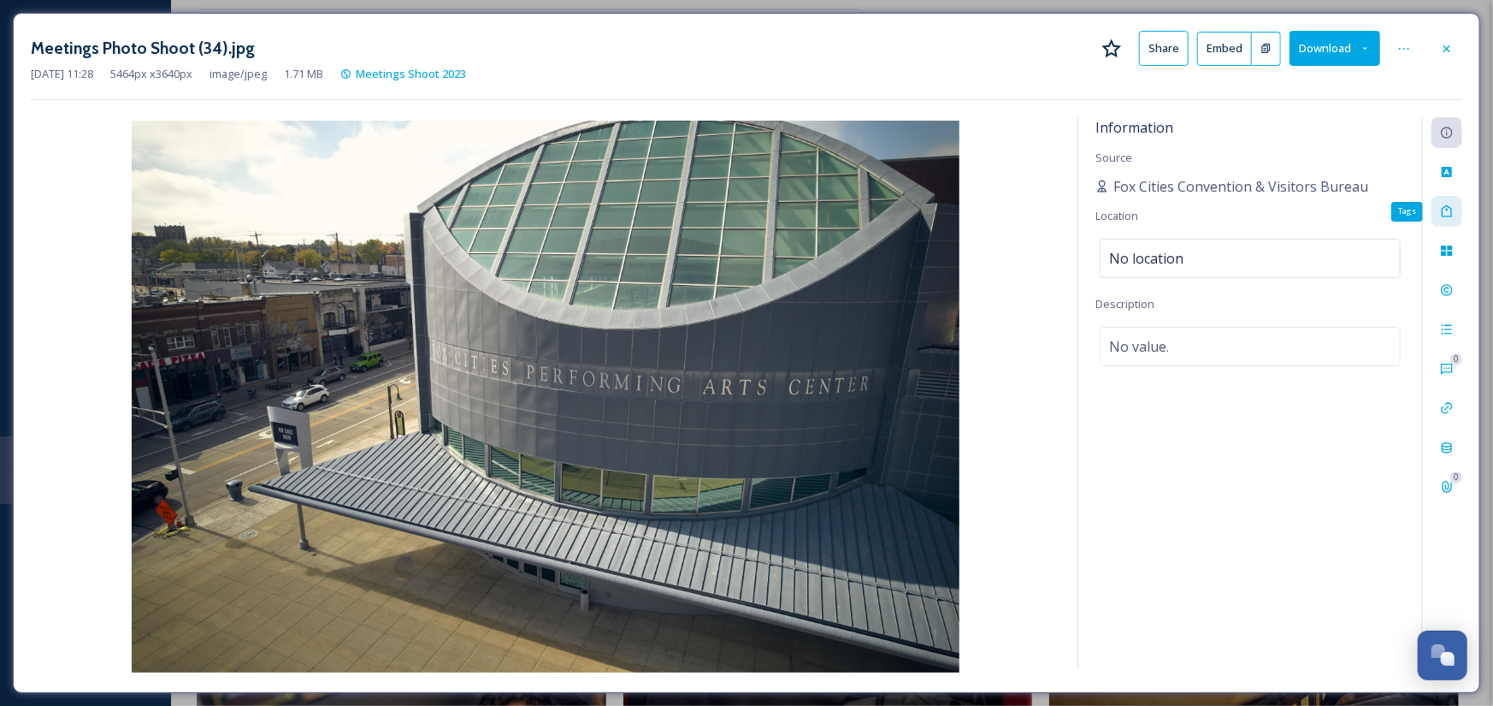
click at [1445, 206] on icon at bounding box center [1447, 211] width 10 height 12
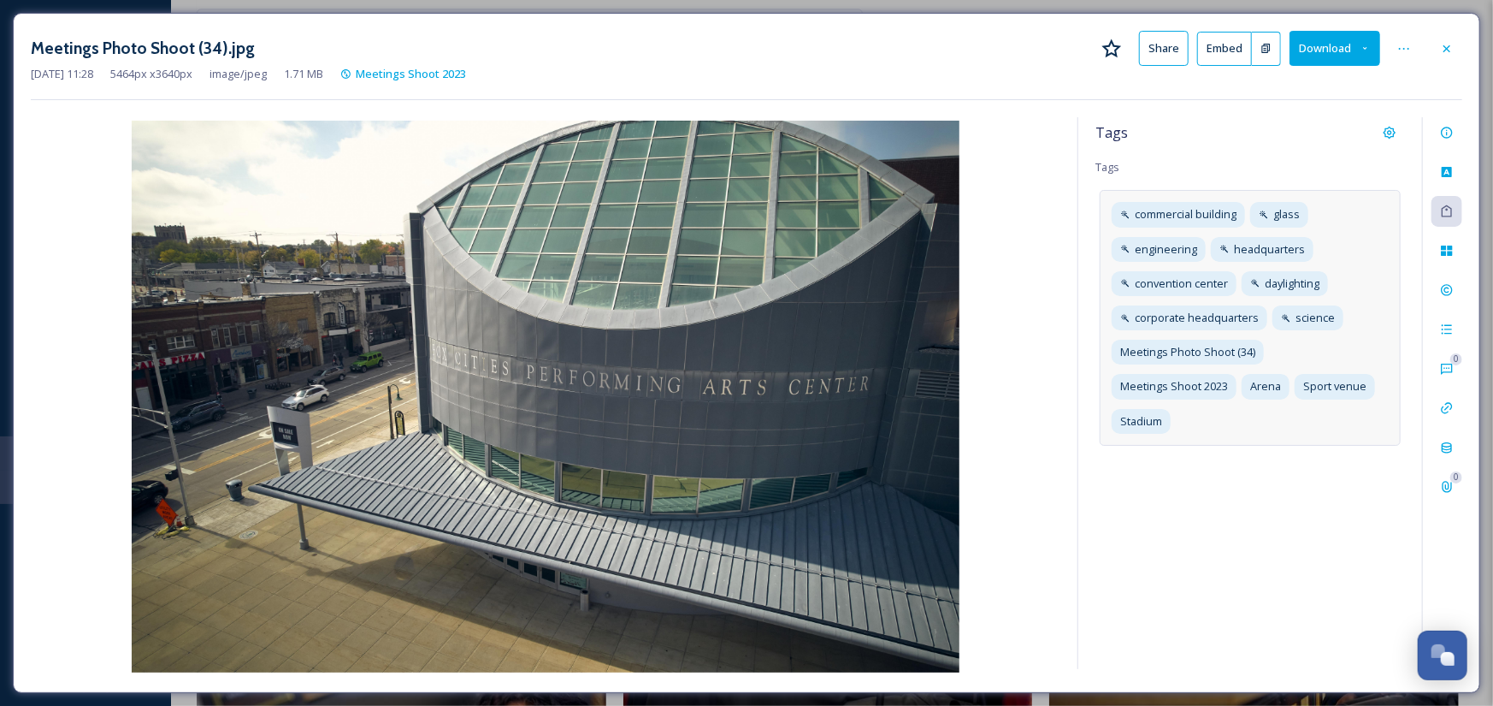
click at [1274, 433] on div "commercial building glass engineering headquarters convention center daylightin…" at bounding box center [1250, 317] width 301 height 255
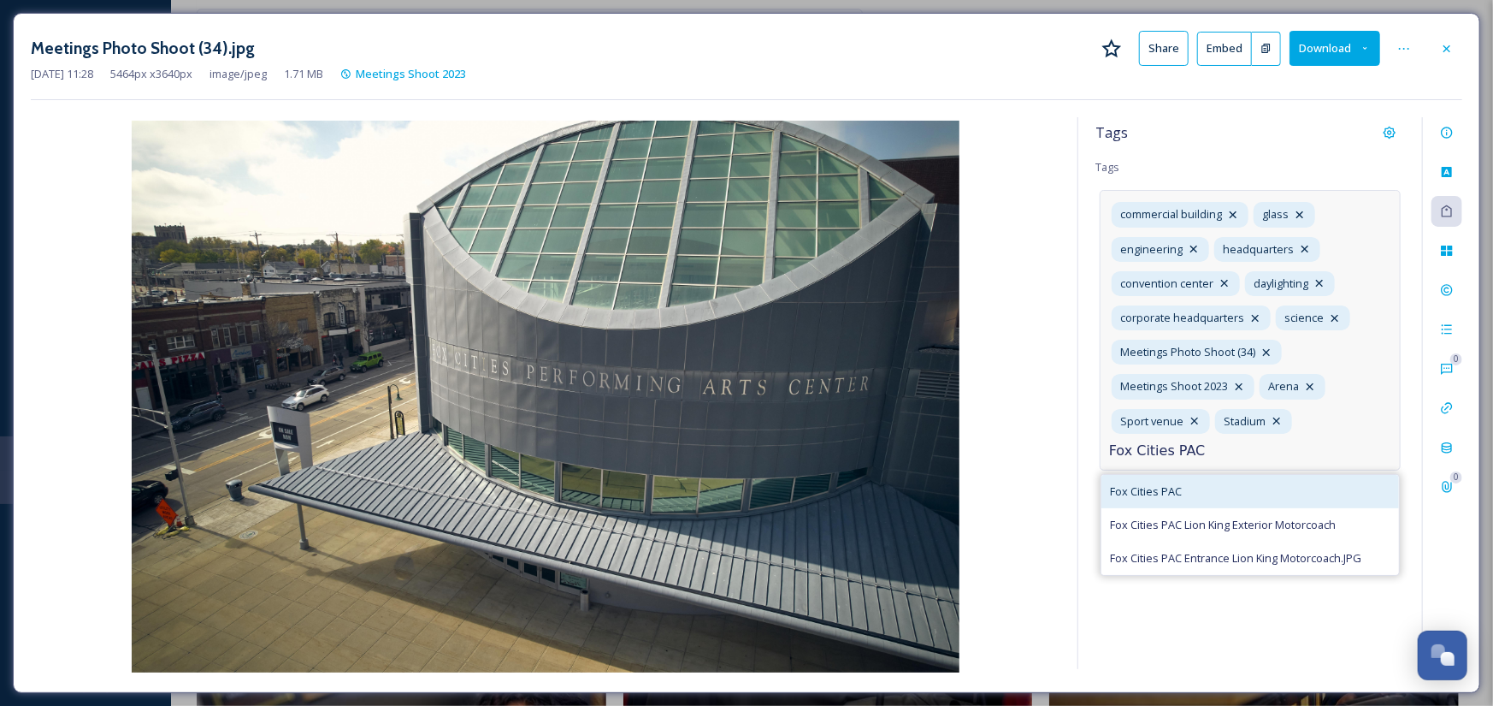
type input "Fox Cities PAC"
click at [1147, 487] on span "Fox Cities PAC" at bounding box center [1146, 491] width 72 height 16
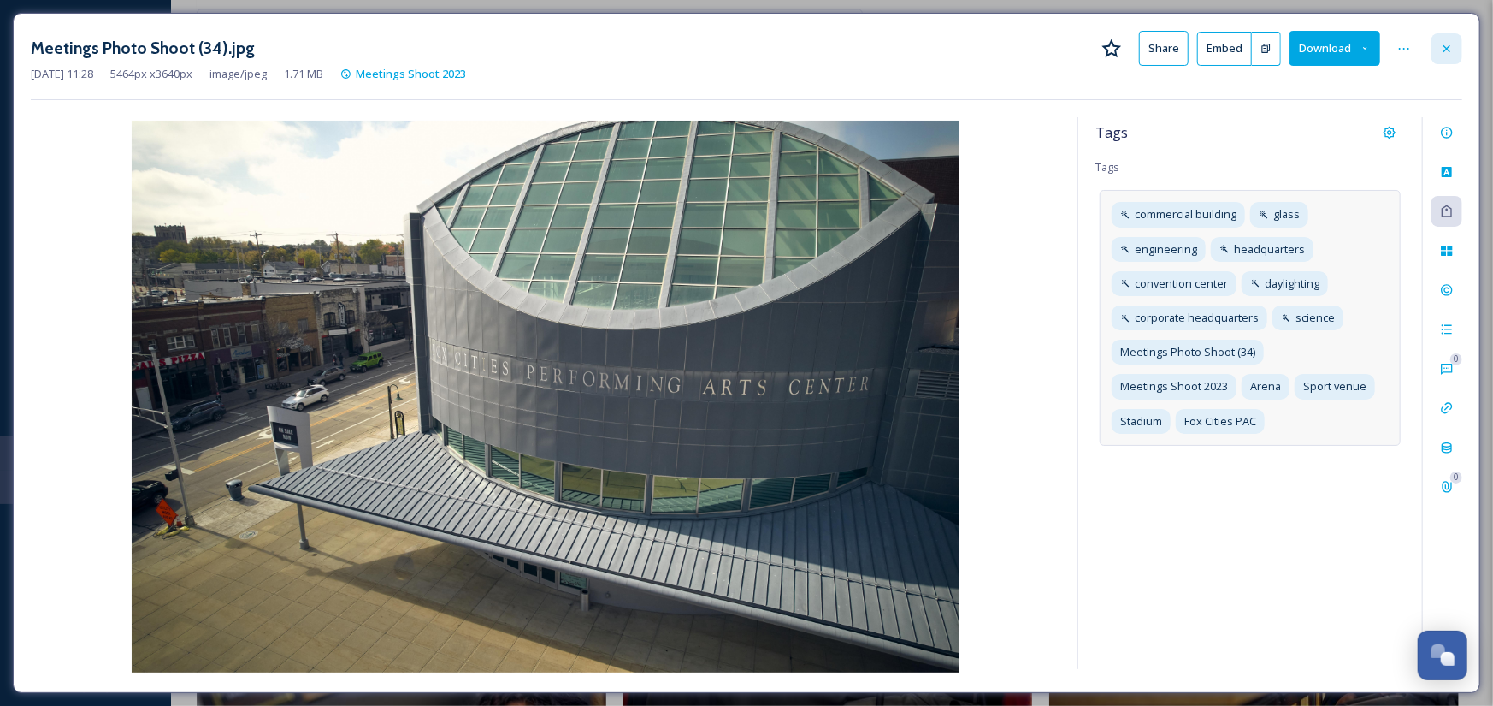
click at [1447, 46] on icon at bounding box center [1447, 49] width 14 height 14
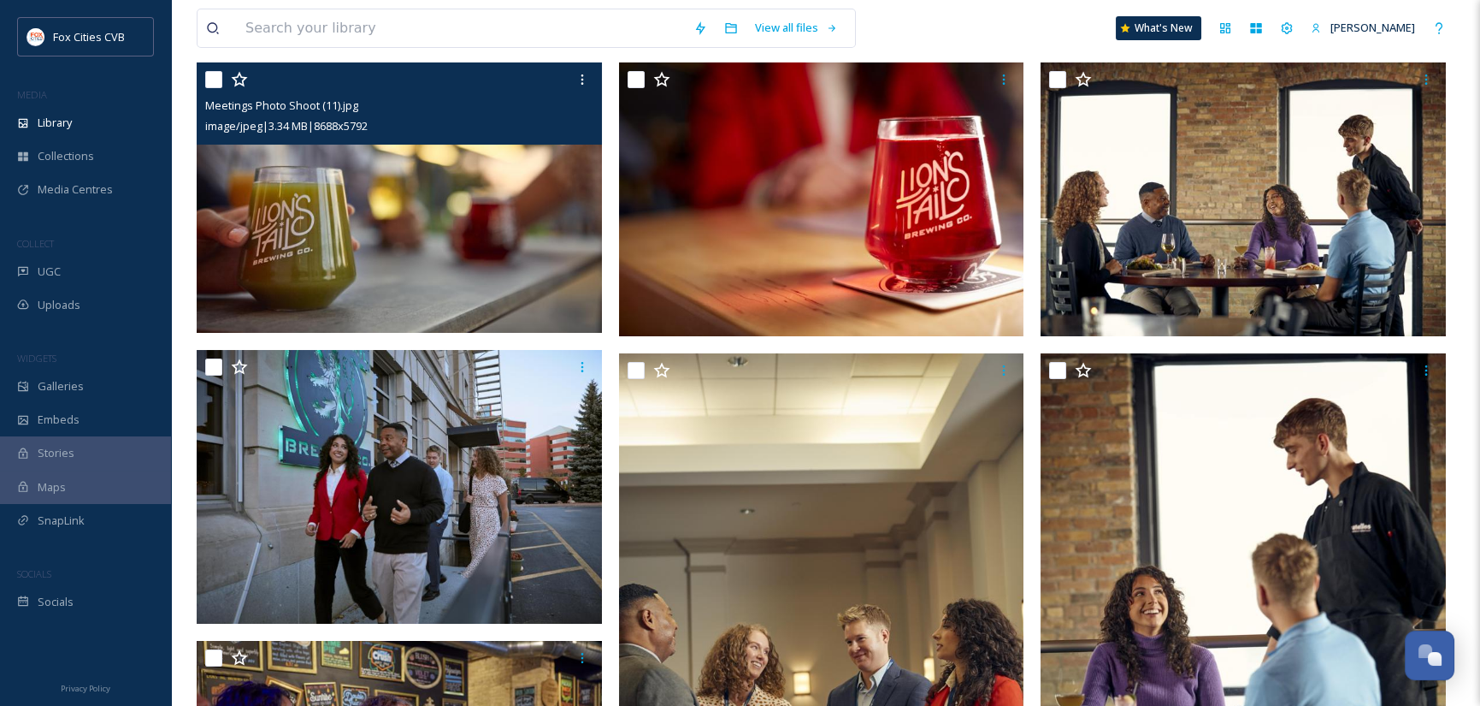
scroll to position [171, 0]
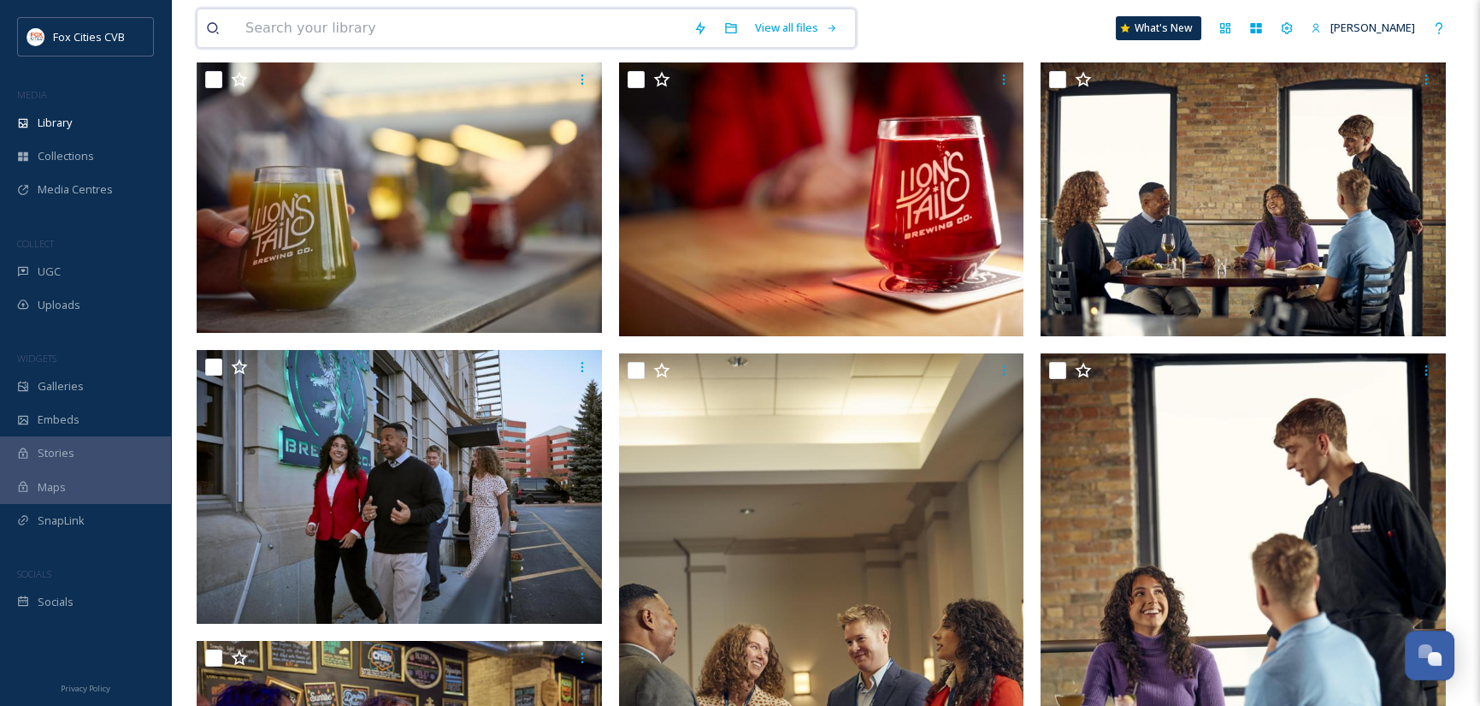
click at [346, 25] on input at bounding box center [461, 28] width 448 height 38
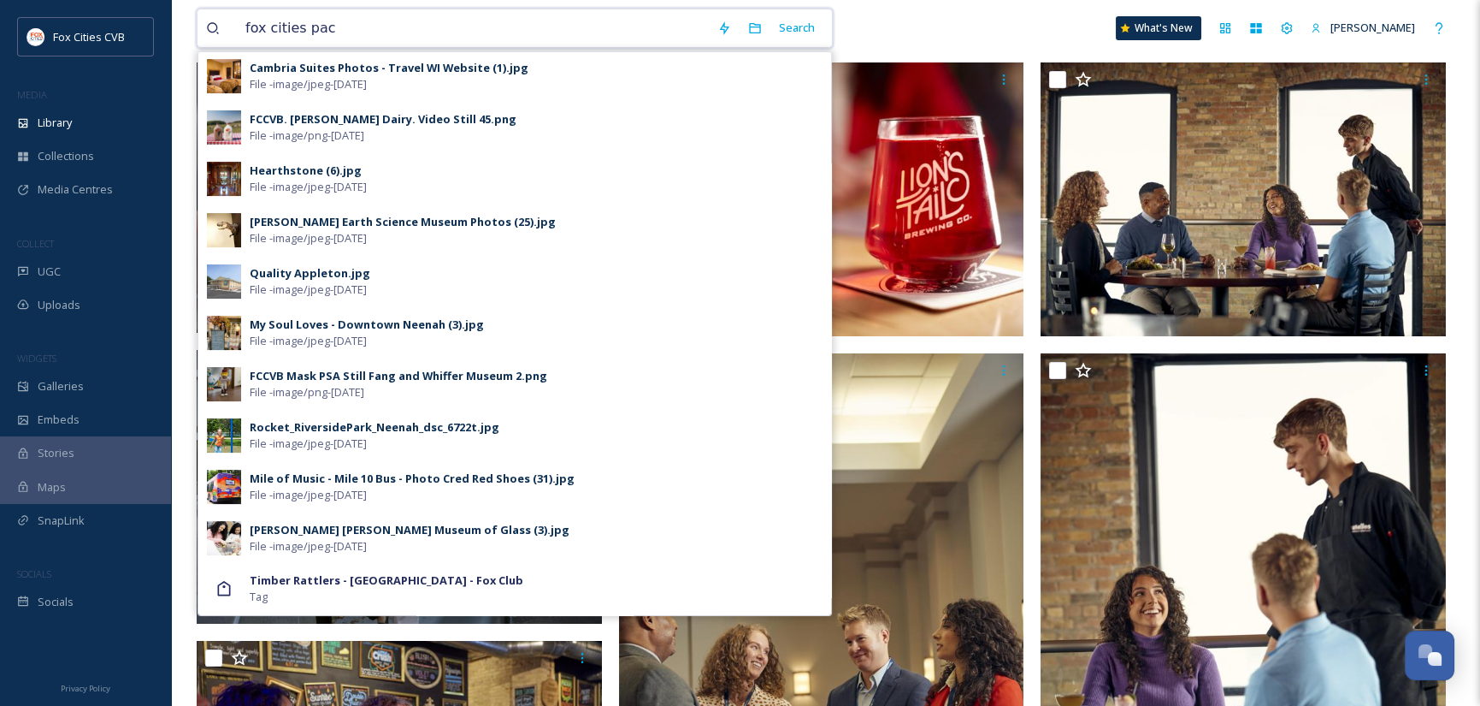
scroll to position [1197, 0]
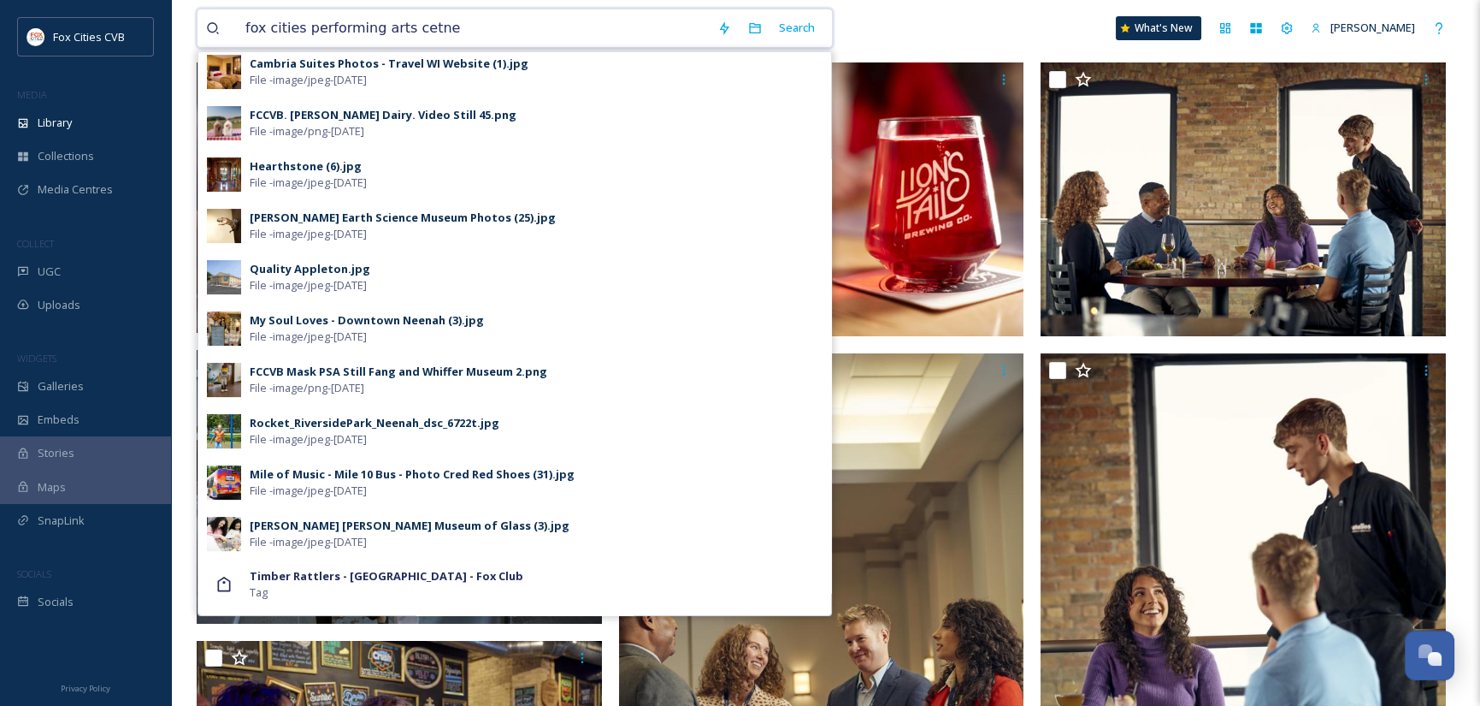
type input "fox cities performing arts cetner"
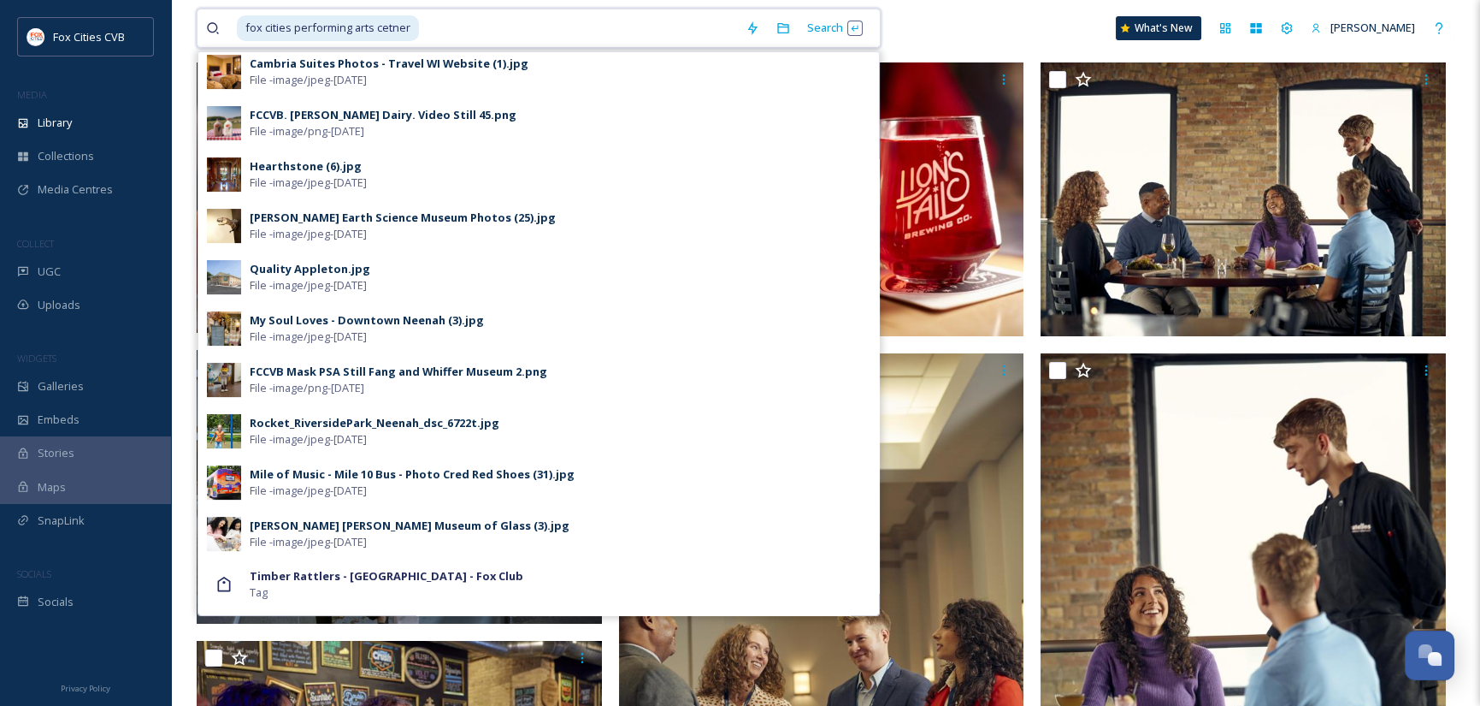
scroll to position [0, 0]
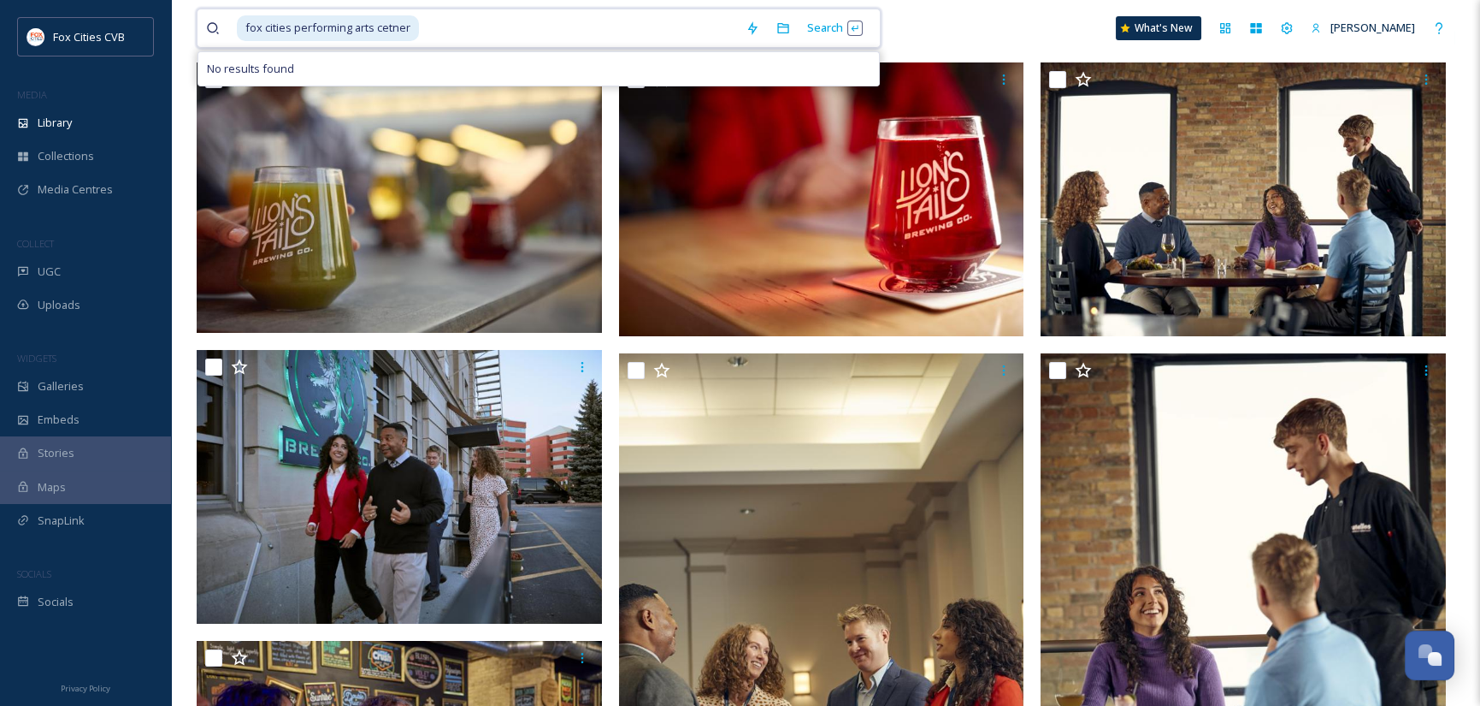
click at [406, 32] on span "fox cities performing arts cetner" at bounding box center [328, 27] width 182 height 25
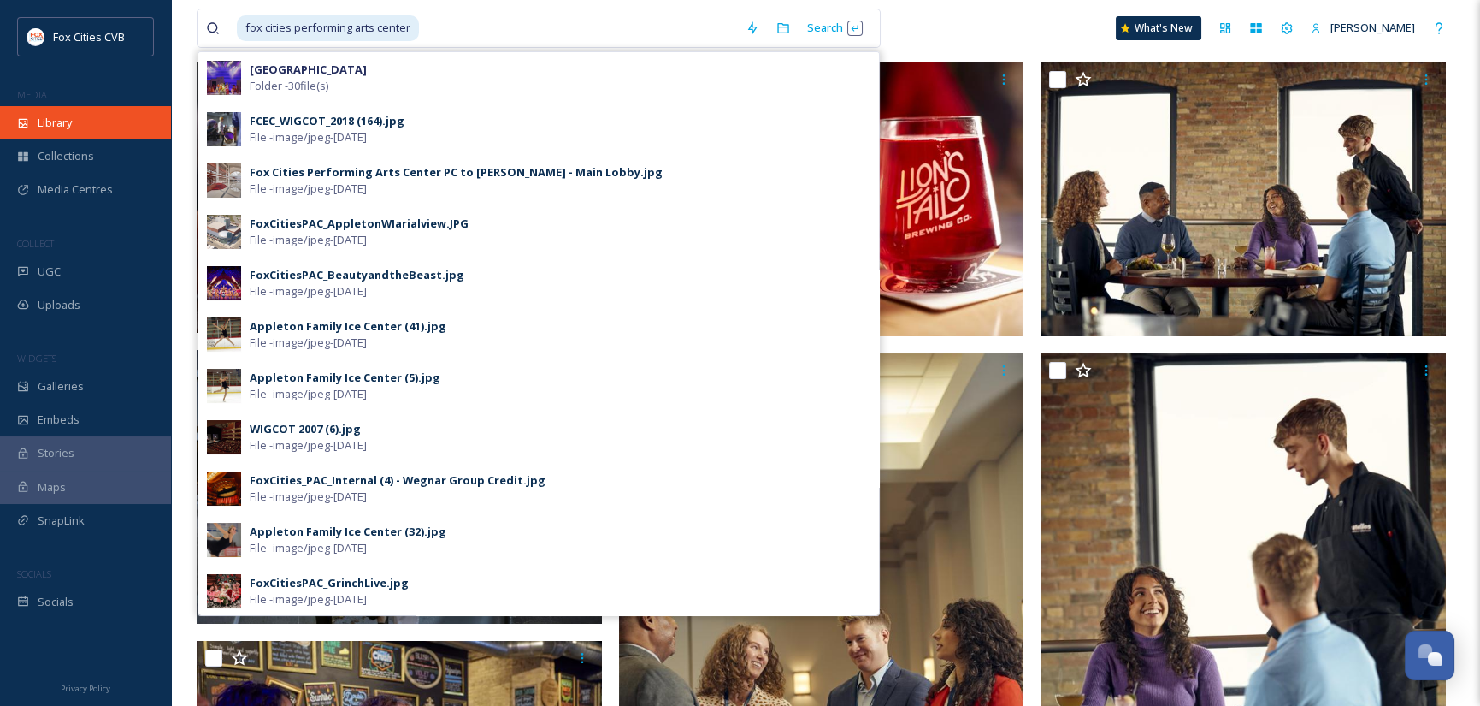
click at [72, 124] on span "Library" at bounding box center [55, 123] width 34 height 16
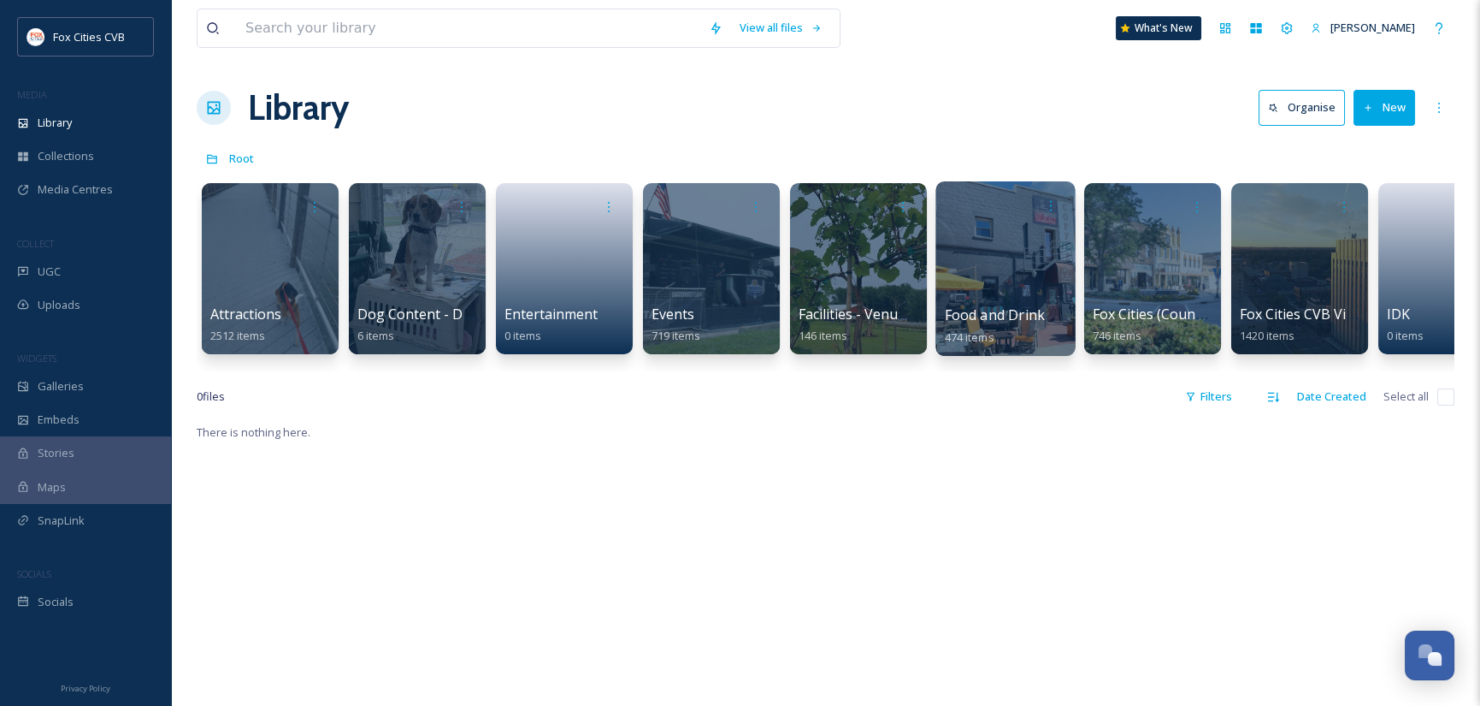
click at [984, 265] on div at bounding box center [1005, 268] width 139 height 174
